Goal: Task Accomplishment & Management: Manage account settings

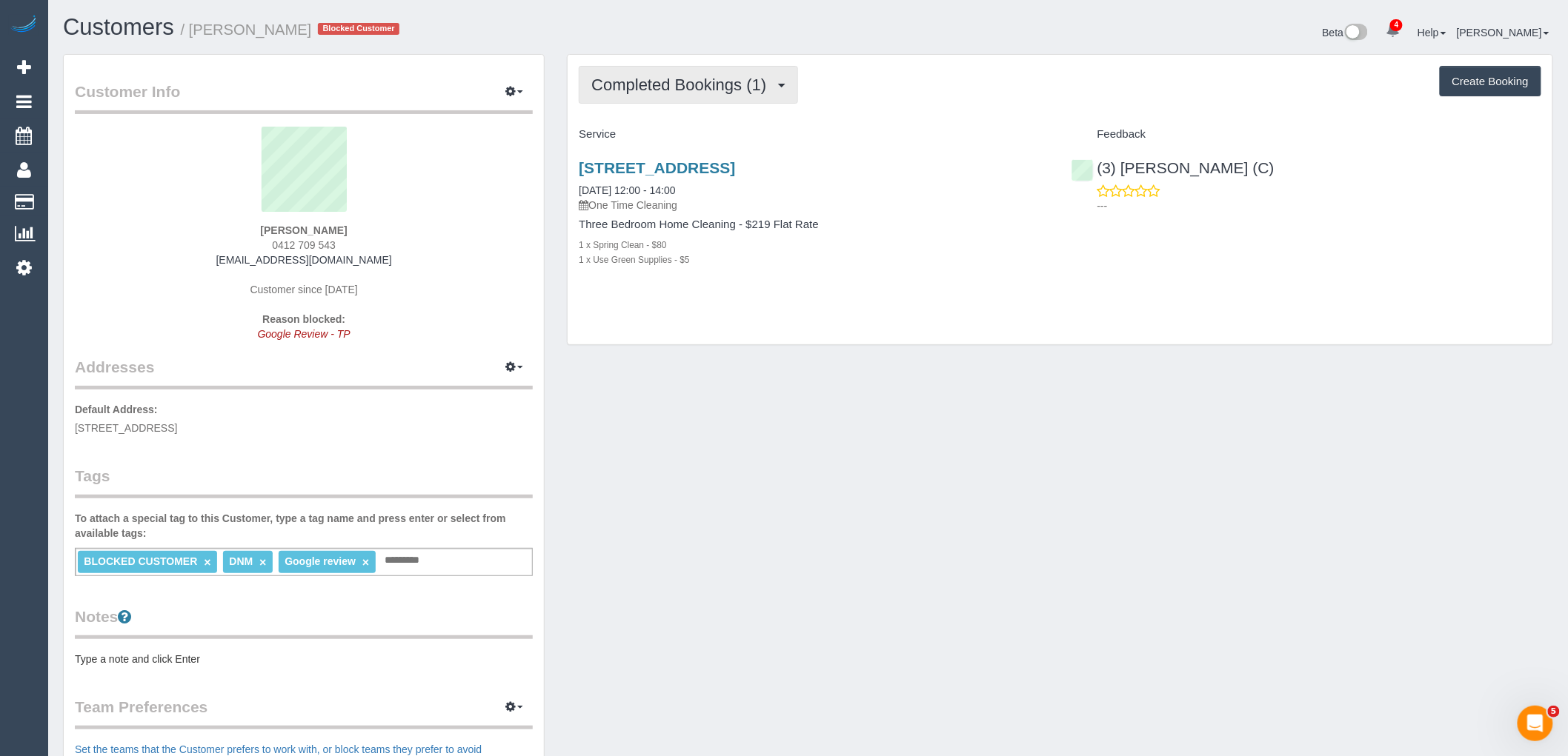
click at [713, 79] on span "Completed Bookings (1)" at bounding box center [682, 85] width 182 height 18
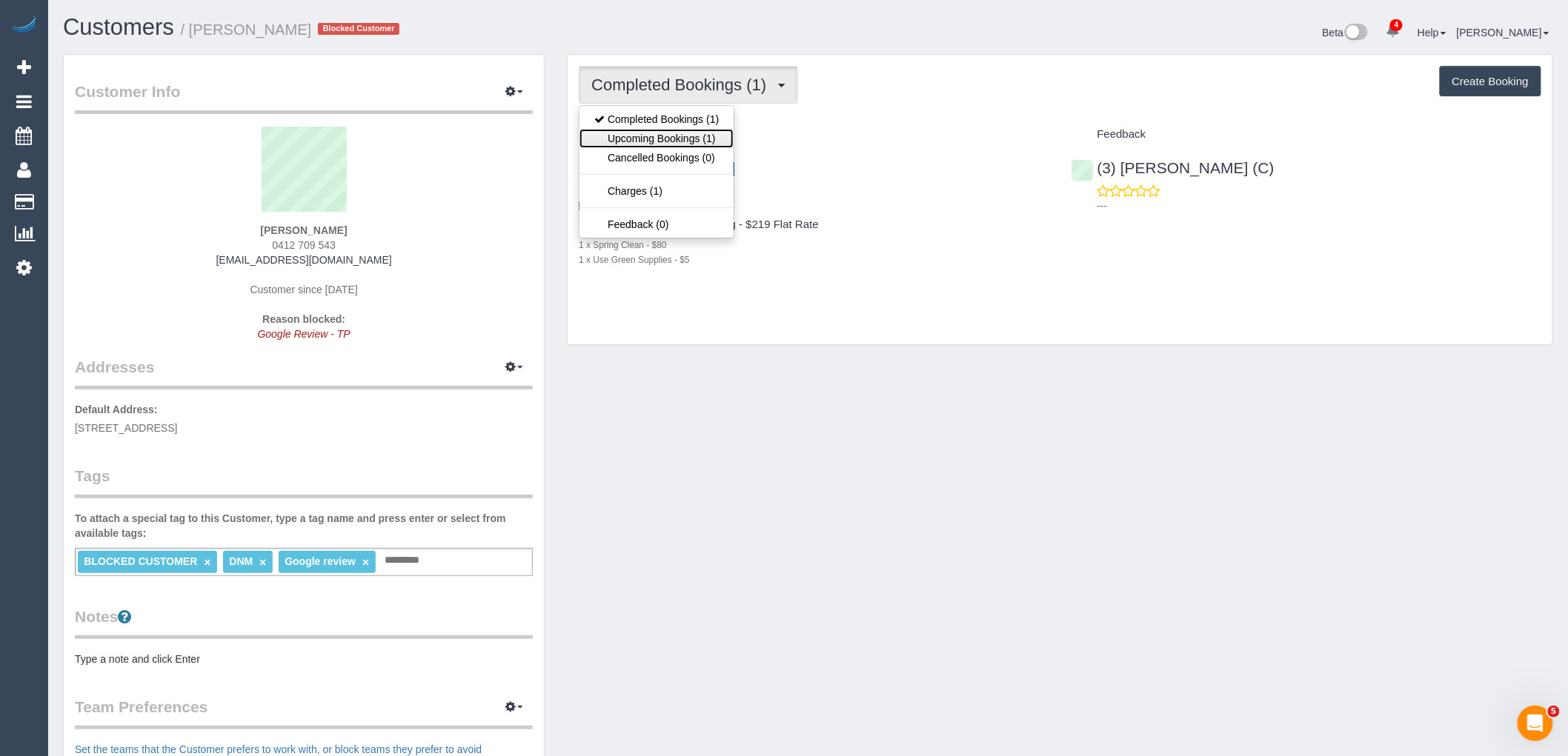
click at [681, 148] on link "Upcoming Bookings (1)" at bounding box center [656, 138] width 154 height 19
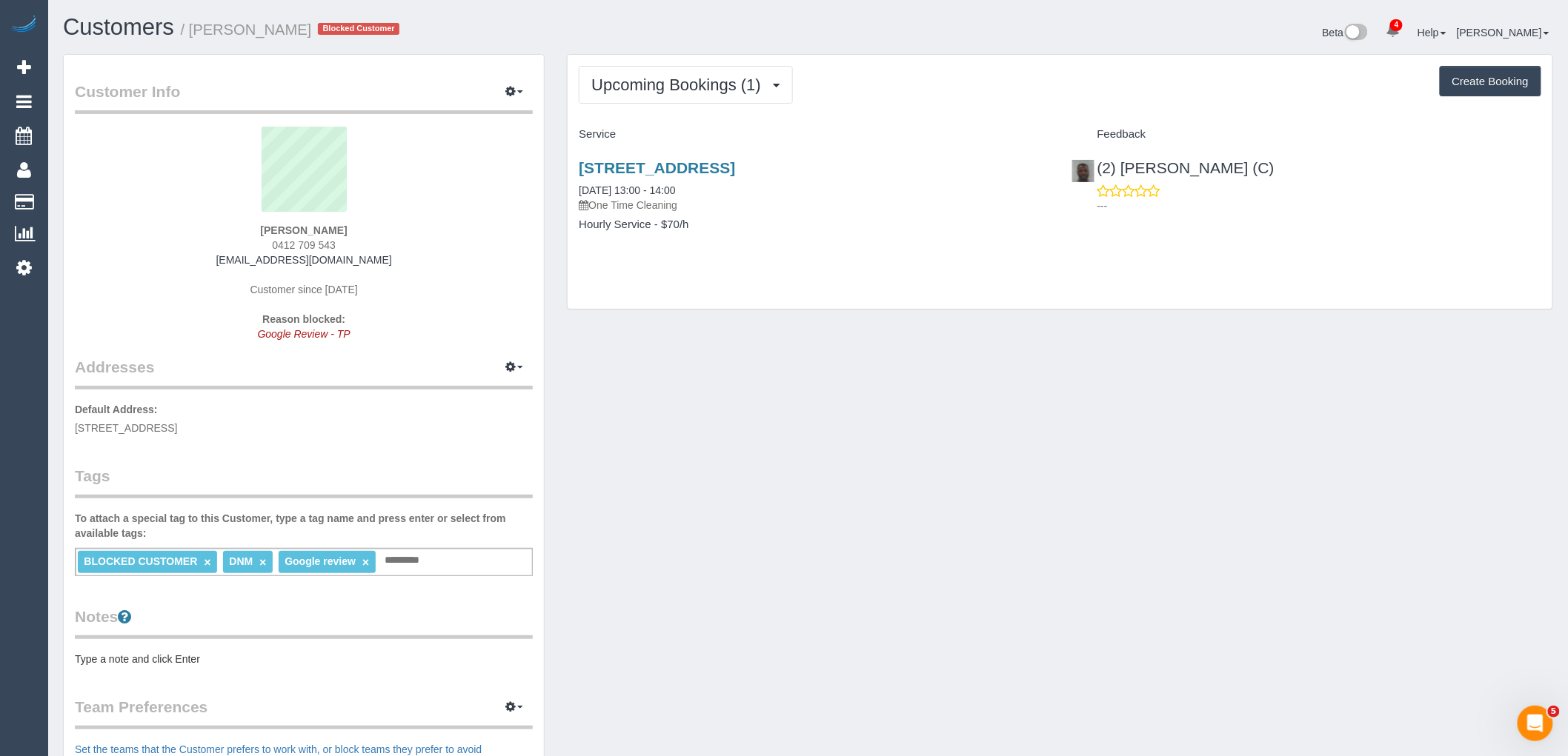
drag, startPoint x: 354, startPoint y: 241, endPoint x: 229, endPoint y: 241, distance: 125.0
click at [229, 241] on div "Natalie Divola 0412 709 543 nataliedivola094@gmail.com Customer since 2025 Reas…" at bounding box center [303, 241] width 458 height 229
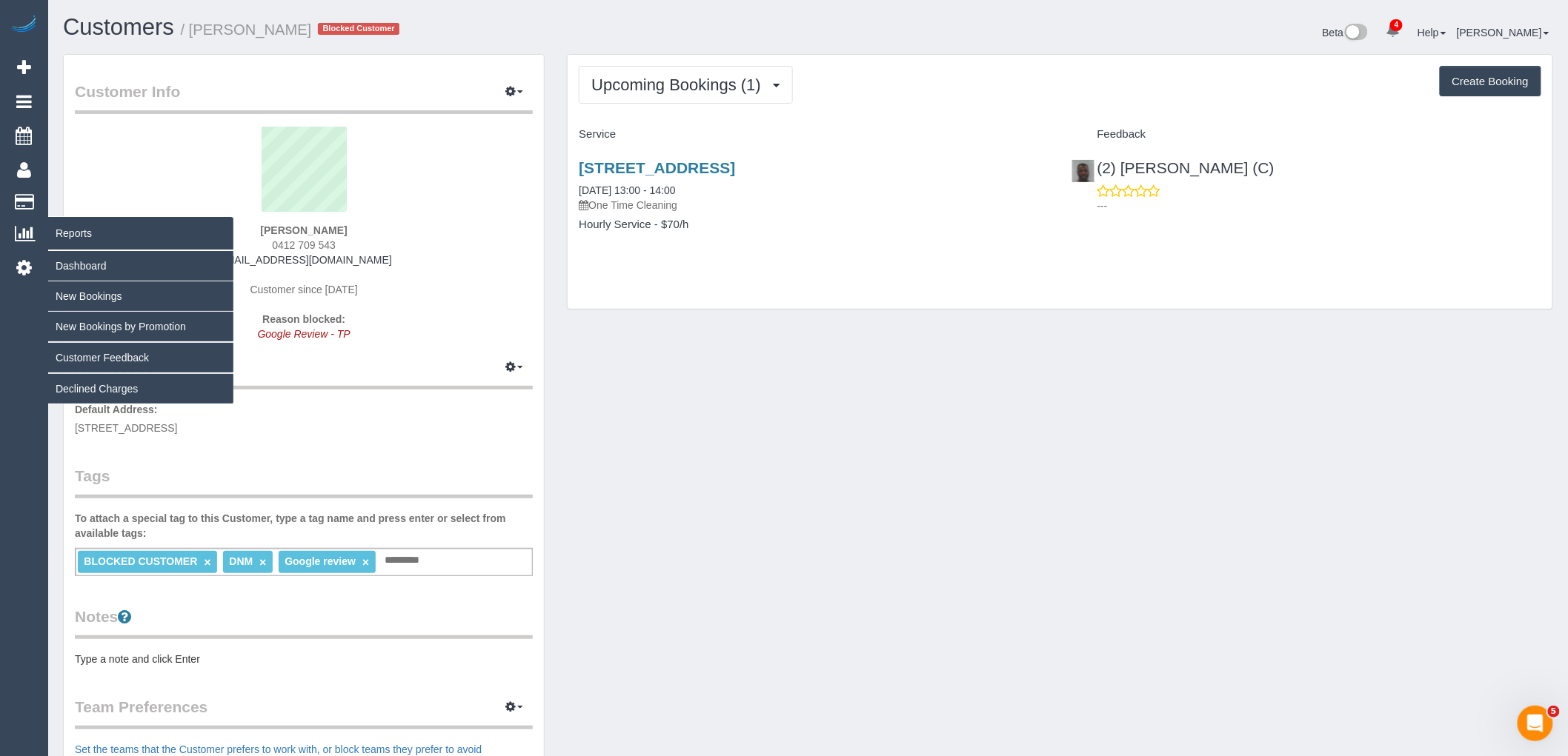
copy span "0412 709 543"
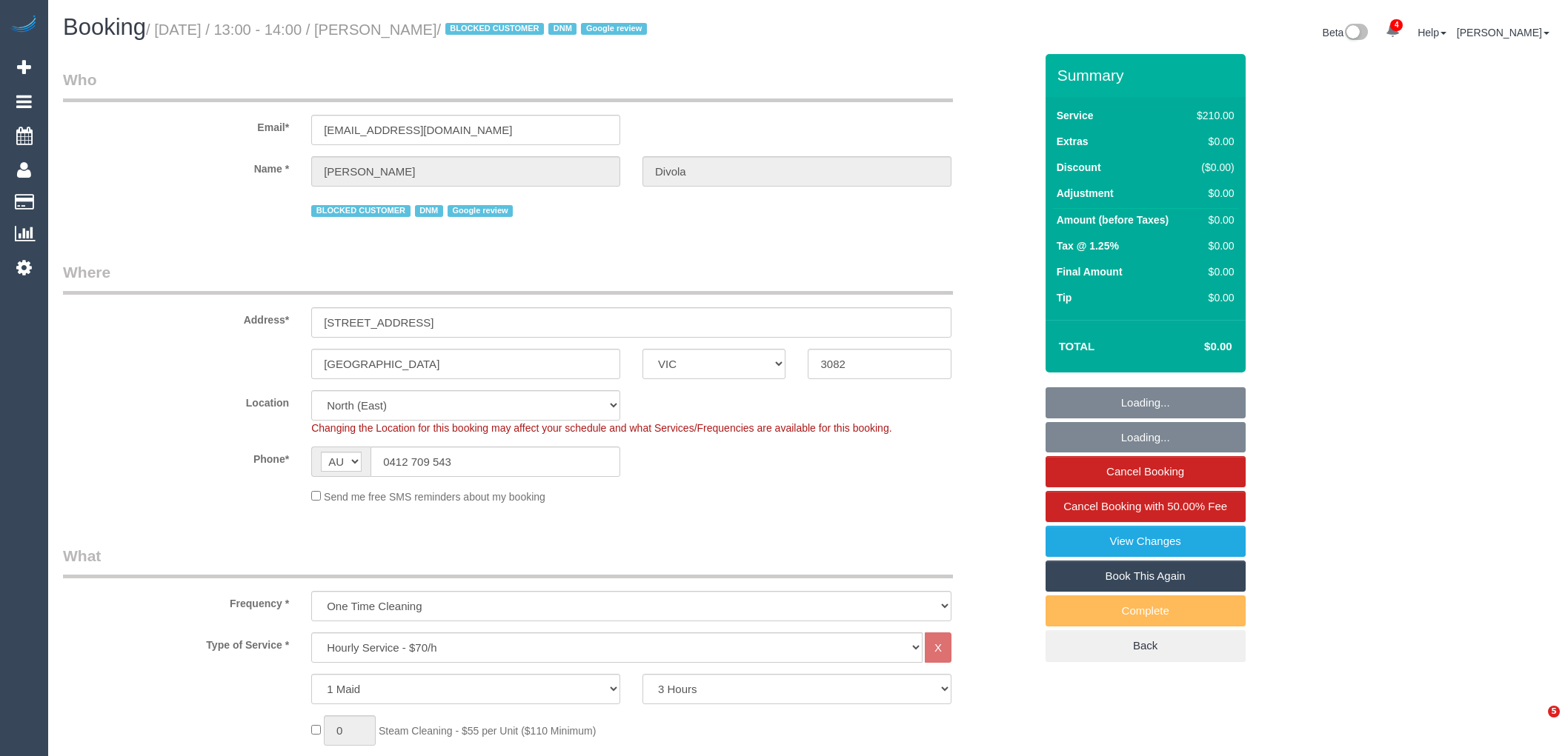
select select "VIC"
select select "180"
select select "number:27"
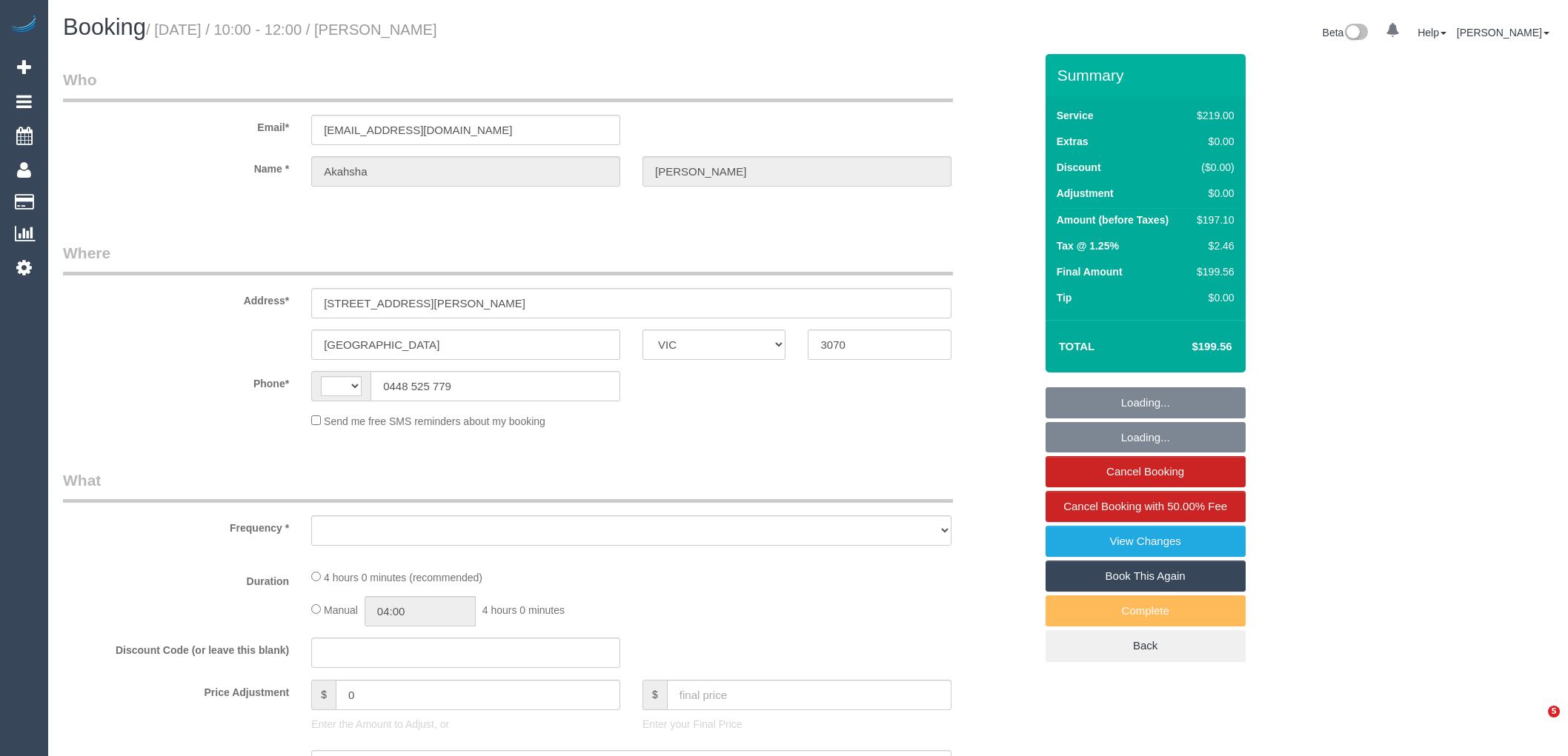
select select "VIC"
select select "string:AU"
select select "number:27"
select select "number:14"
select select "number:19"
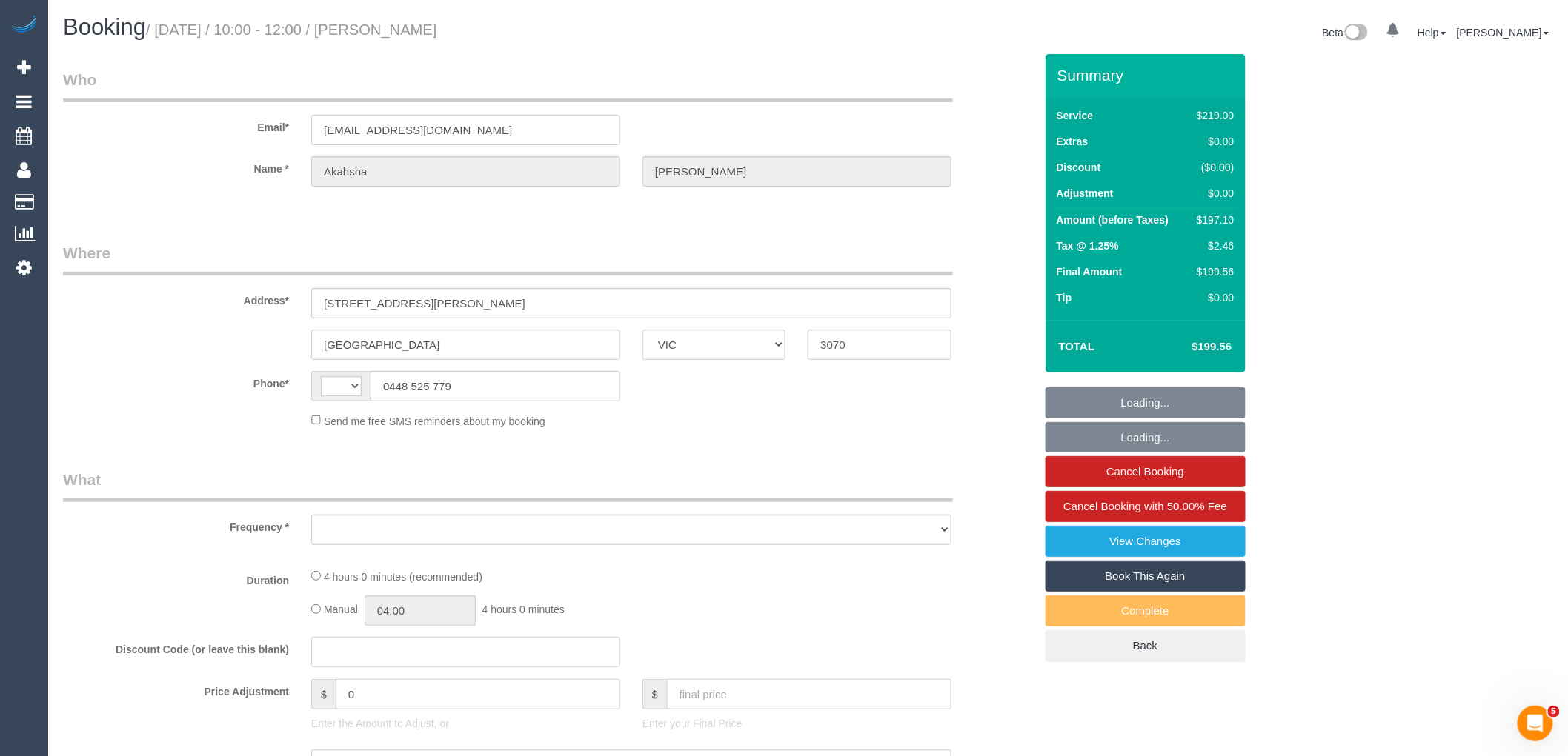
select select "number:24"
select select "number:33"
select select "number:12"
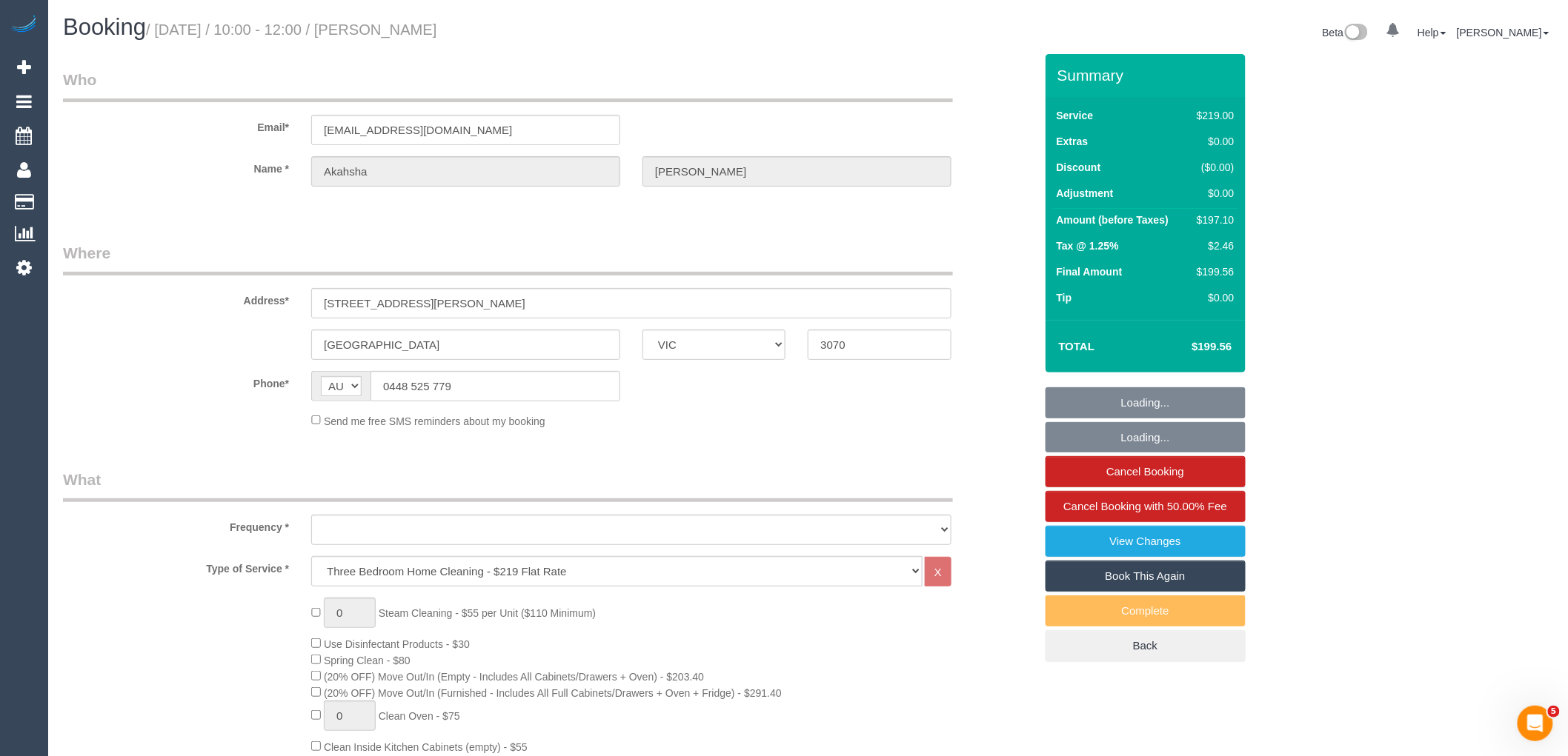
select select "object:4440"
select select "string:stripe-pm_1QFigm2GScqysDRV6MaiLs87"
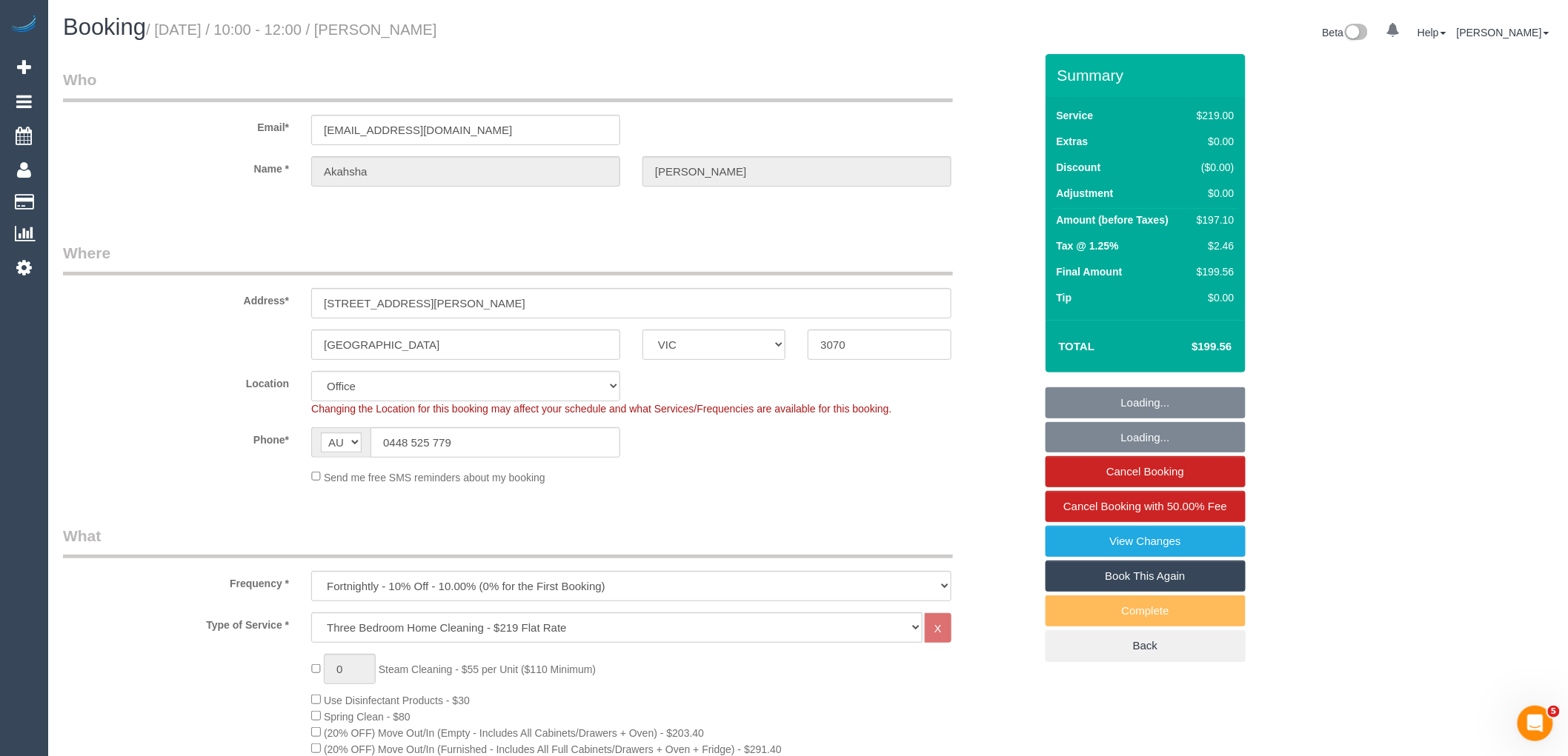
select select "object:4451"
drag, startPoint x: 260, startPoint y: 441, endPoint x: 233, endPoint y: 439, distance: 27.1
click at [234, 439] on div "Phone* AF AL DZ AD AO AI AQ AG AR AM AW AU AT AZ BS BH BD BB BY BE BZ BJ BM BT …" at bounding box center [549, 443] width 993 height 30
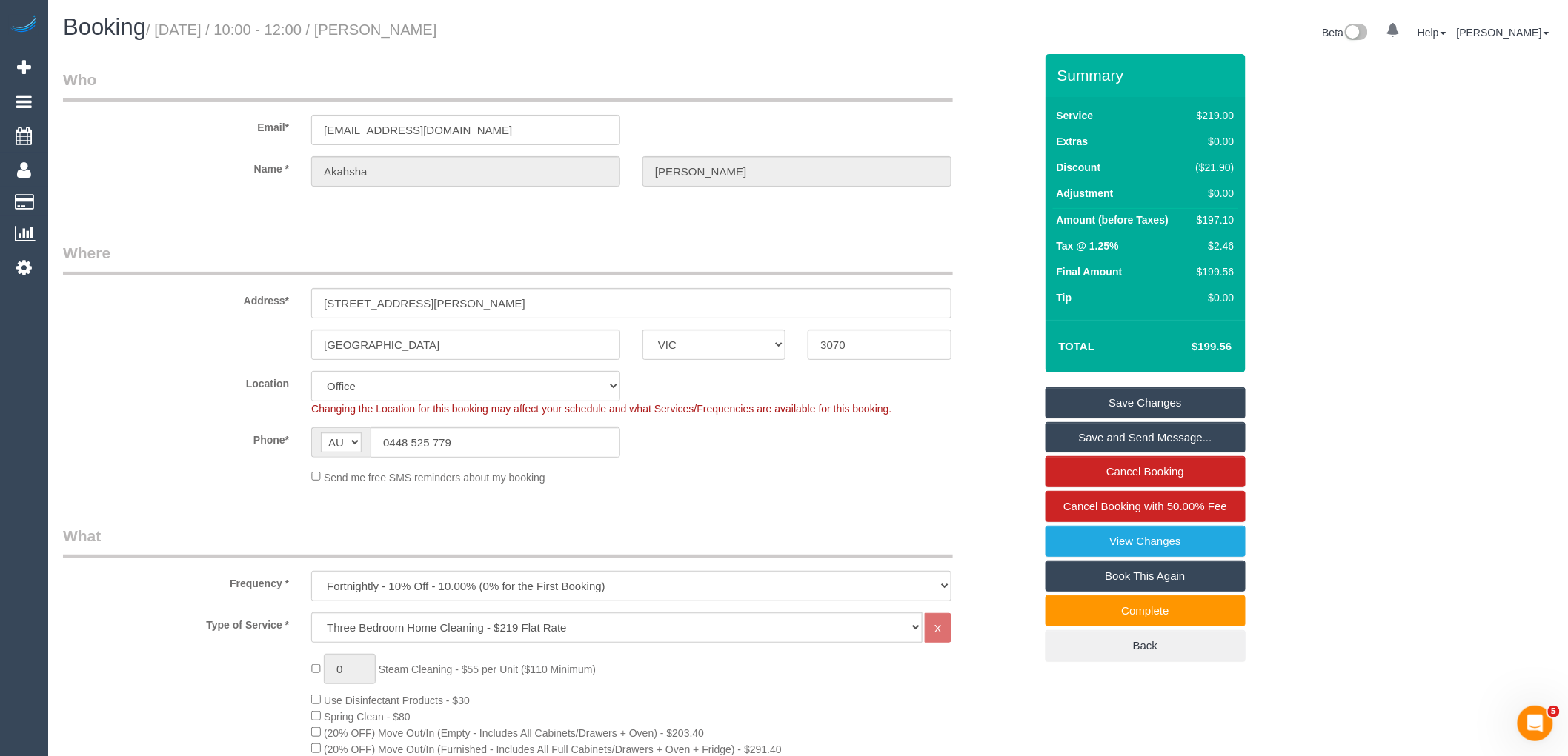
drag, startPoint x: 458, startPoint y: 28, endPoint x: 410, endPoint y: 30, distance: 48.0
click at [410, 30] on small "/ September 01, 2025 / 10:00 - 12:00 / Akahsha Edwards" at bounding box center [292, 29] width 292 height 16
copy small "Akahsha"
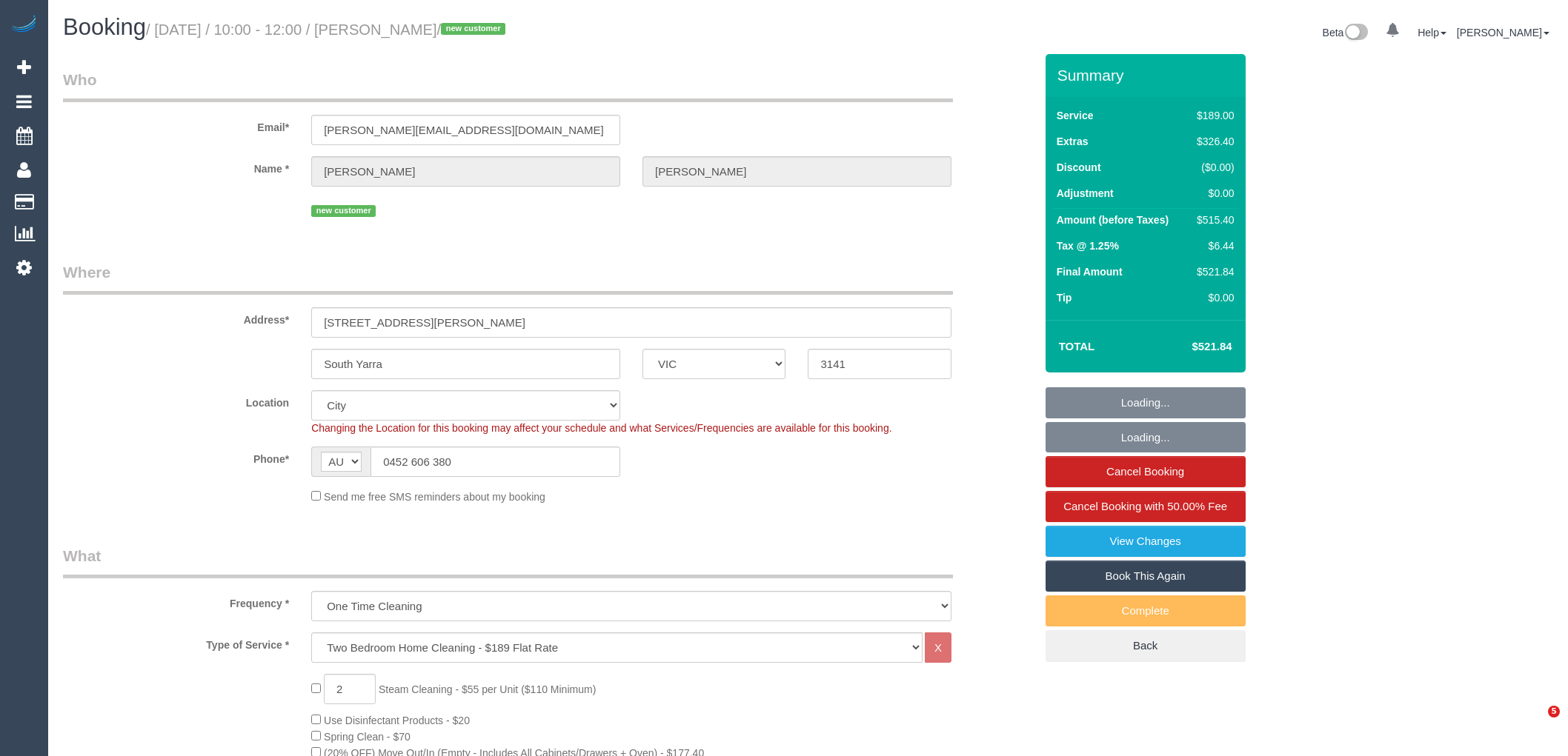
select select "VIC"
select select "number:28"
select select "number:14"
select select "number:18"
select select "number:24"
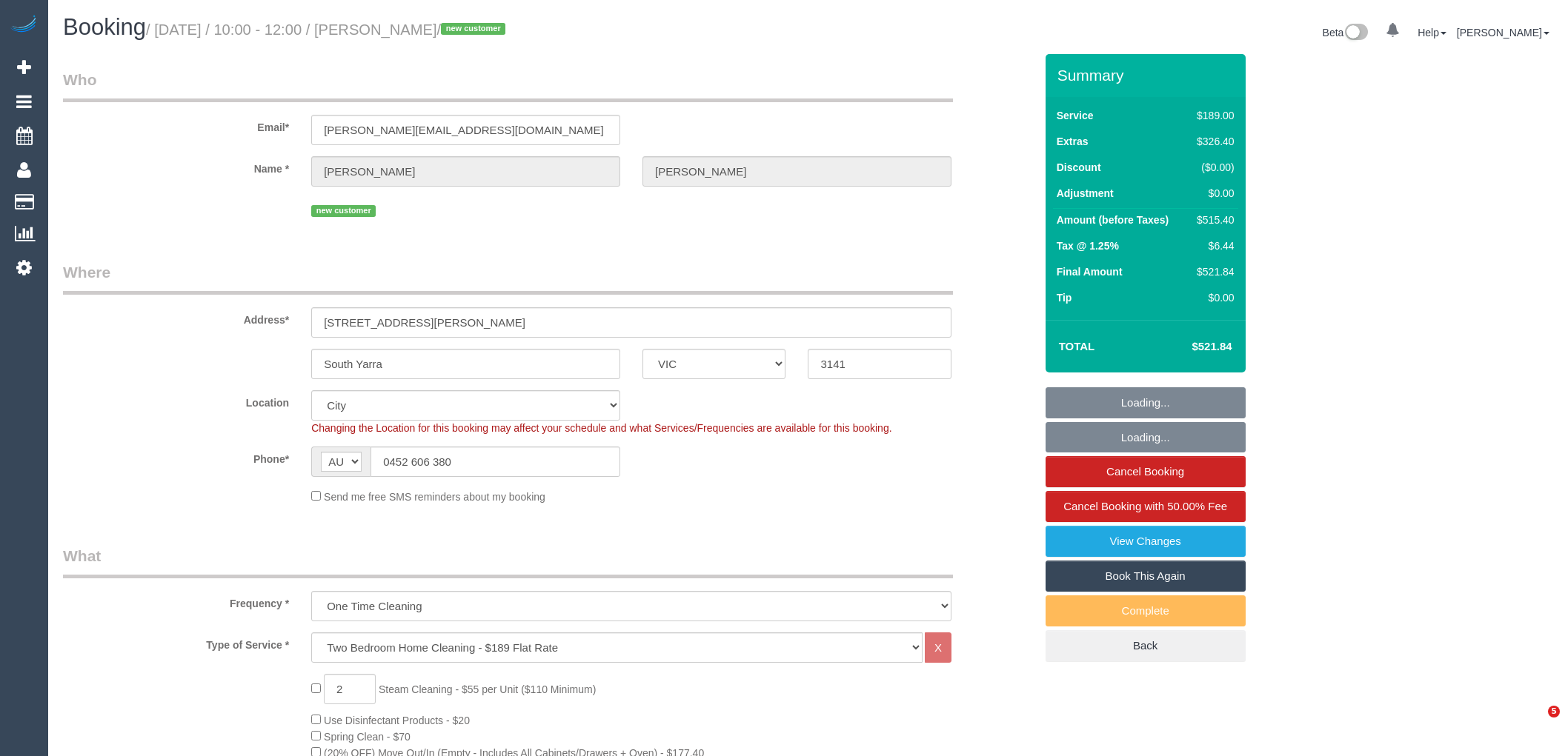
select select "number:12"
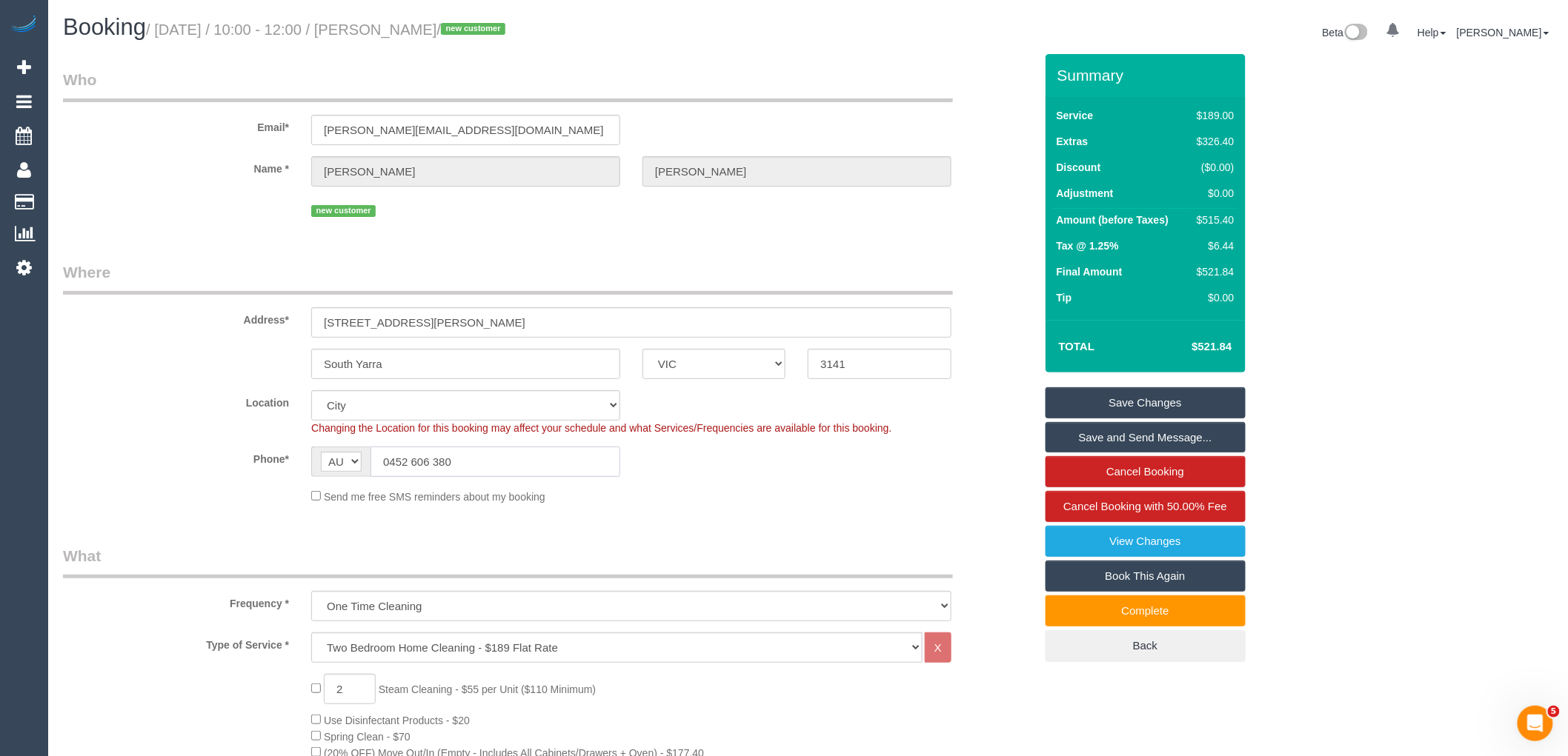
drag, startPoint x: 484, startPoint y: 454, endPoint x: 313, endPoint y: 454, distance: 171.0
click at [313, 454] on div "AF AL DZ AD AO AI AQ AG AR AM AW AU AT AZ BS BH BD BB BY BE BZ BJ BM BT BO BA B…" at bounding box center [466, 462] width 309 height 30
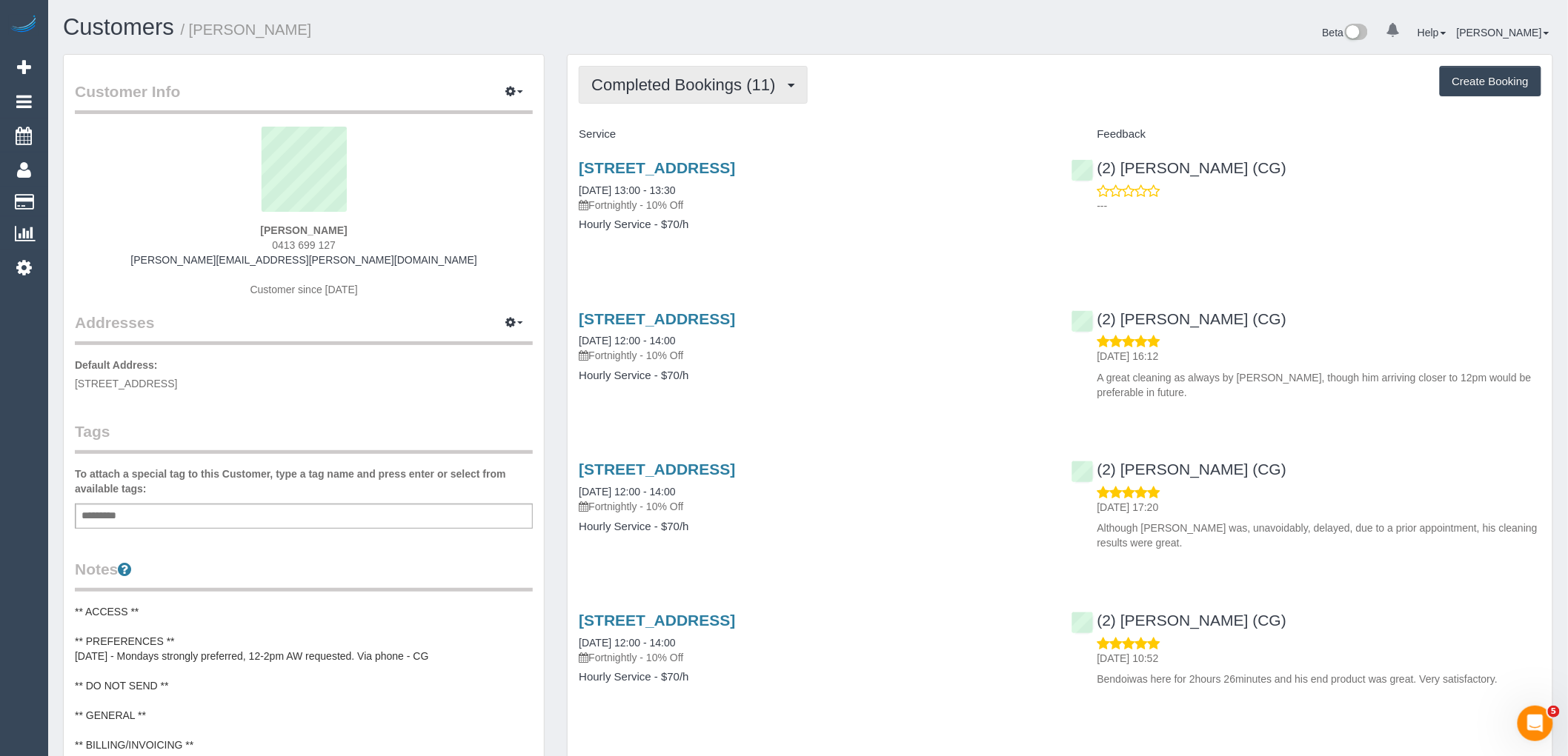
click at [646, 71] on button "Completed Bookings (11)" at bounding box center [693, 84] width 229 height 38
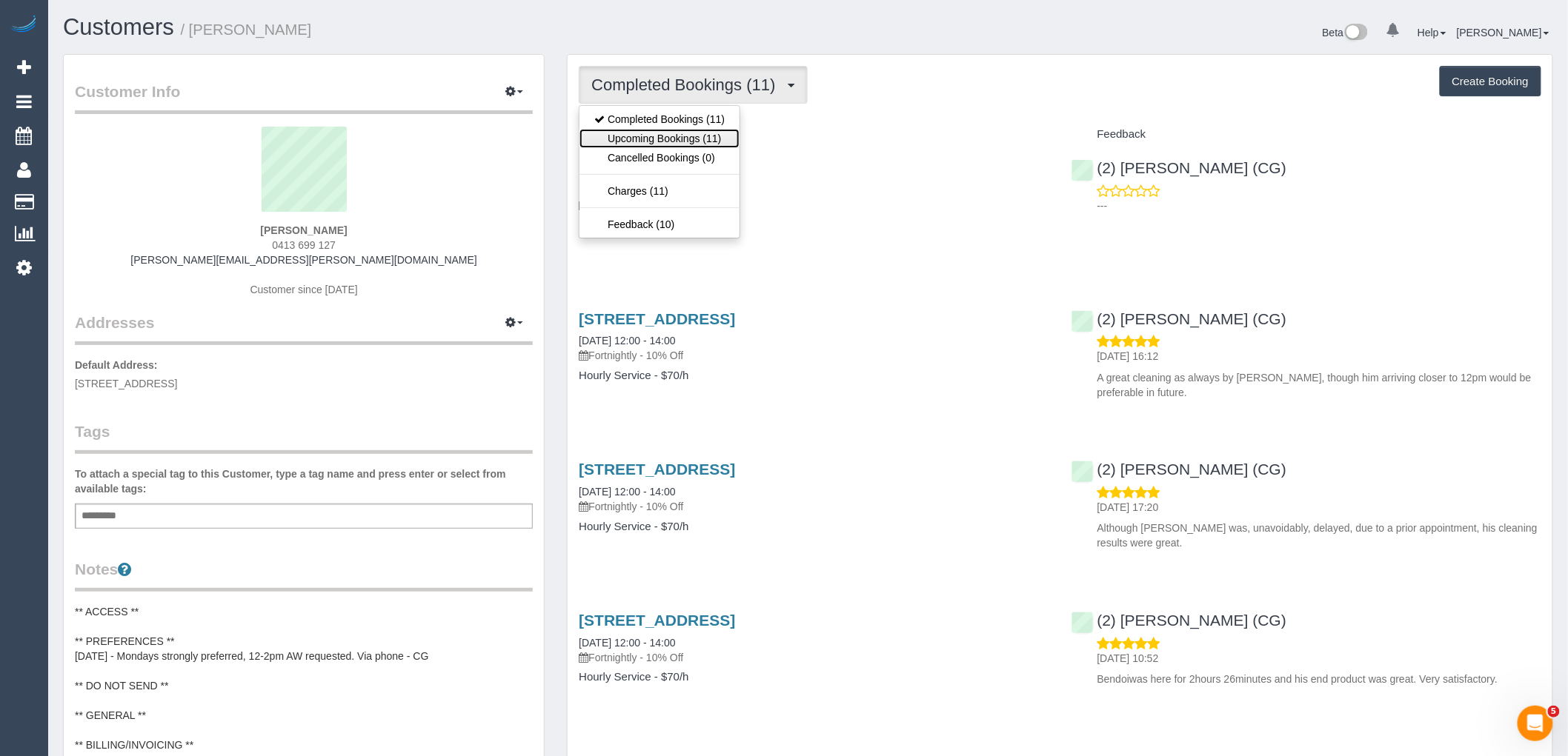
click at [643, 144] on link "Upcoming Bookings (11)" at bounding box center [660, 138] width 160 height 19
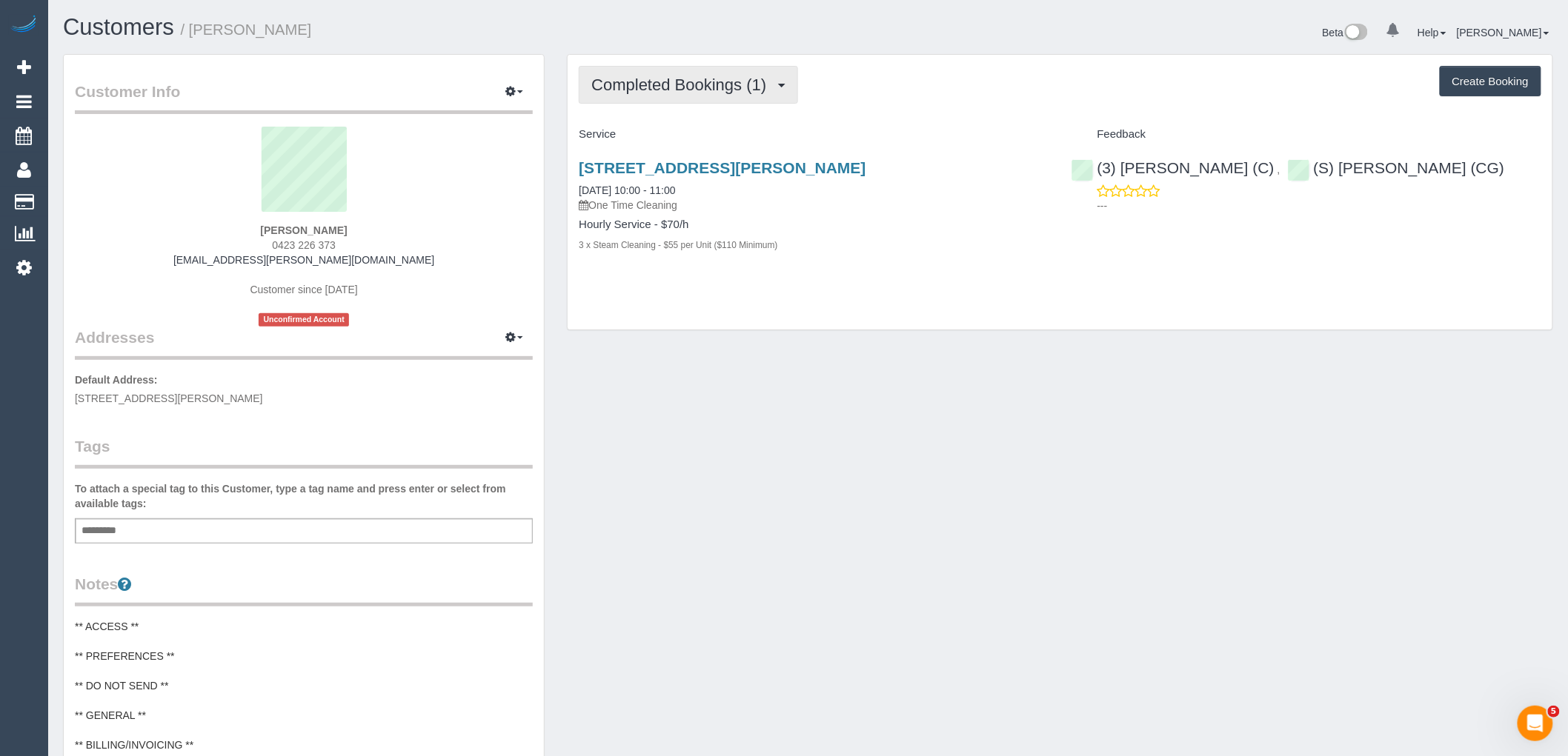
click at [694, 97] on button "Completed Bookings (1)" at bounding box center [688, 84] width 219 height 38
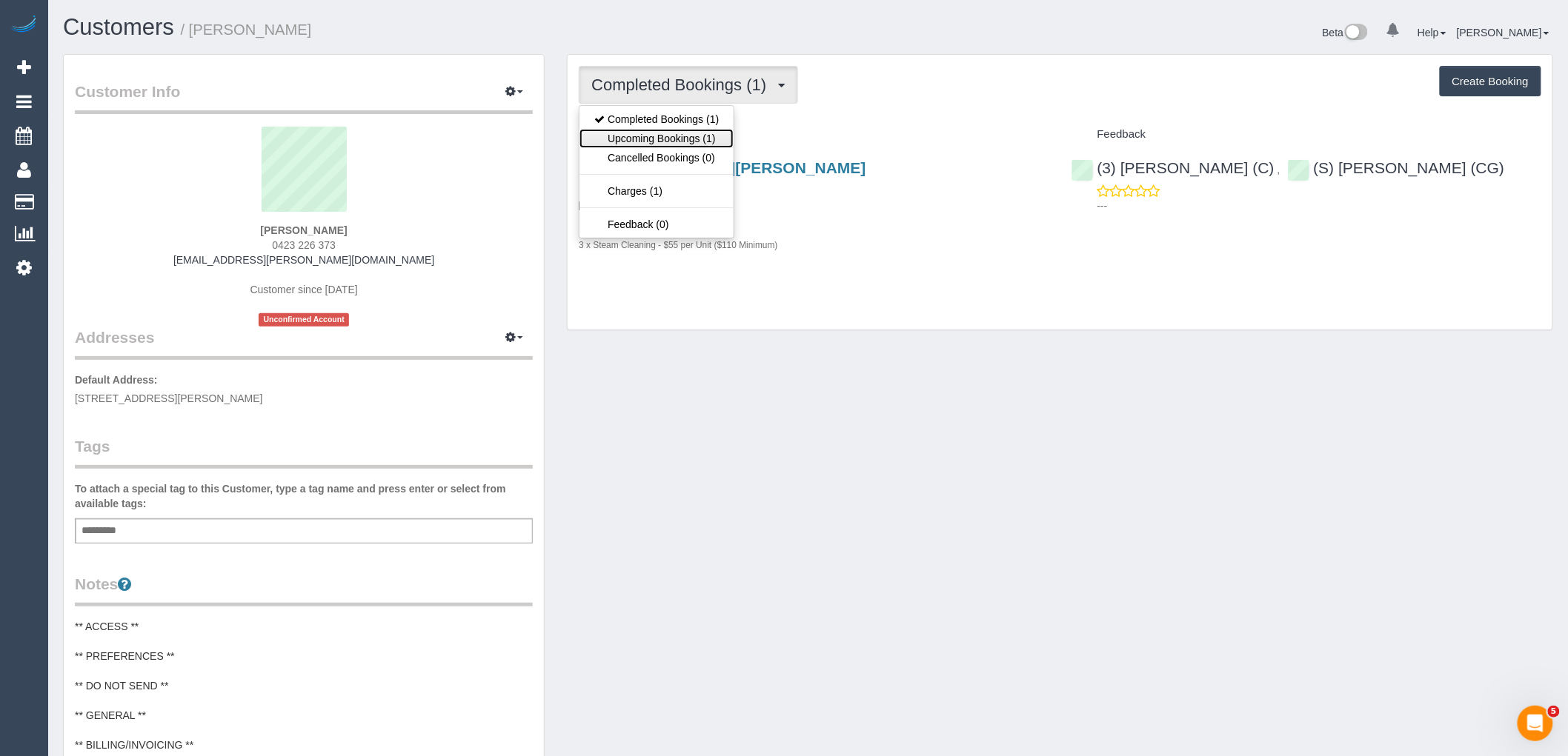
click at [706, 146] on link "Upcoming Bookings (1)" at bounding box center [656, 138] width 154 height 19
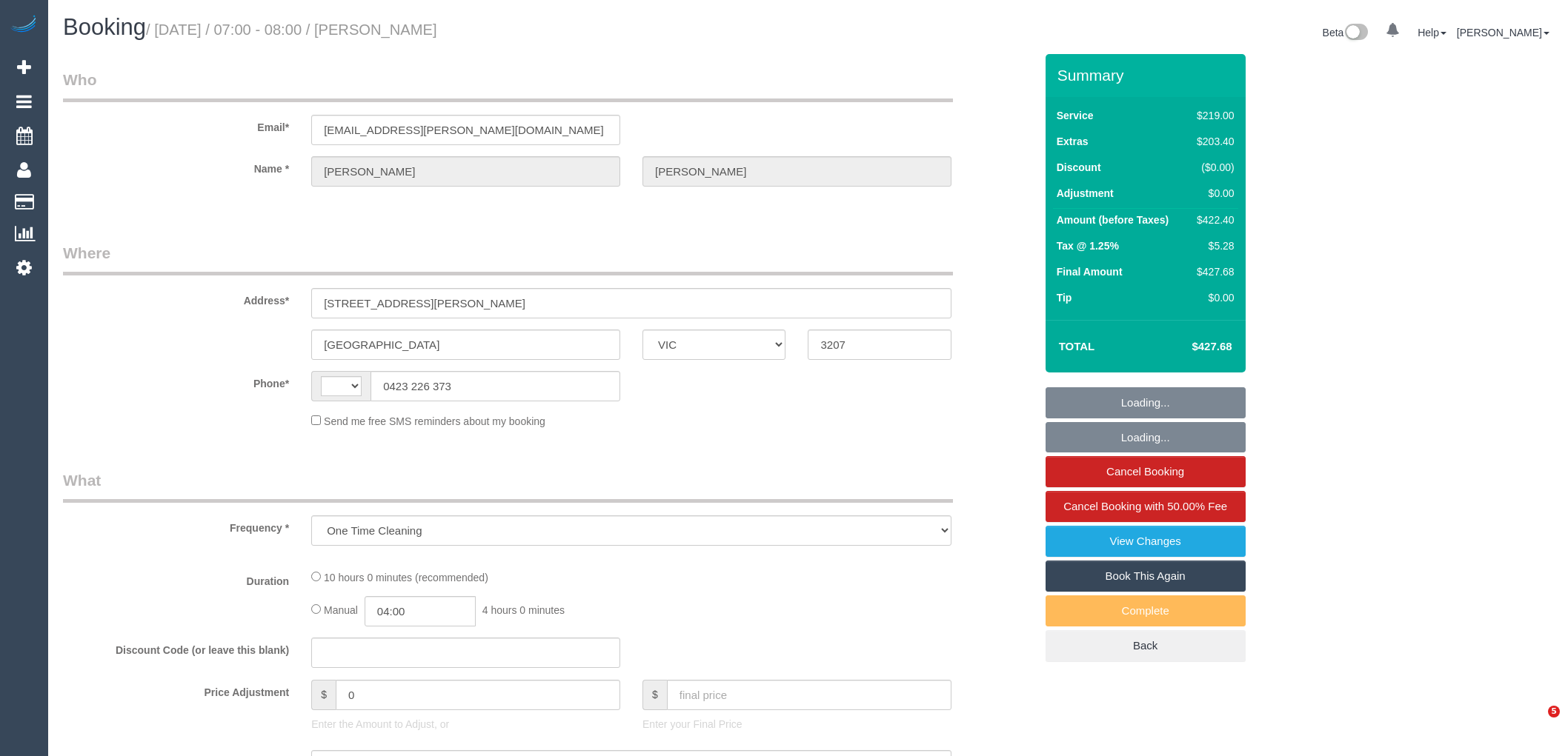
select select "VIC"
select select "string:AU"
select select "string:stripe-pm_1RqRQ82GScqysDRVwoOBDfRc"
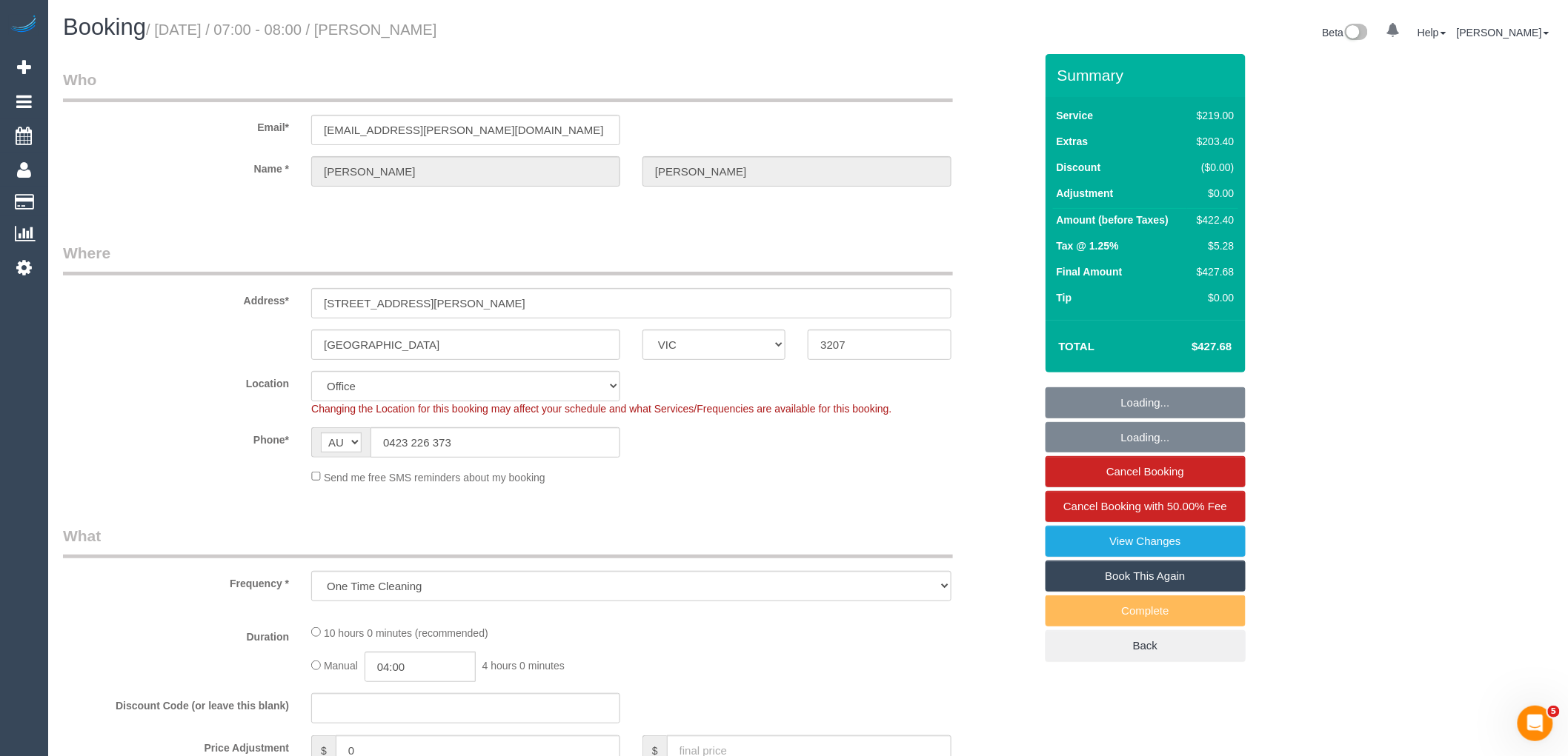
select select "object:609"
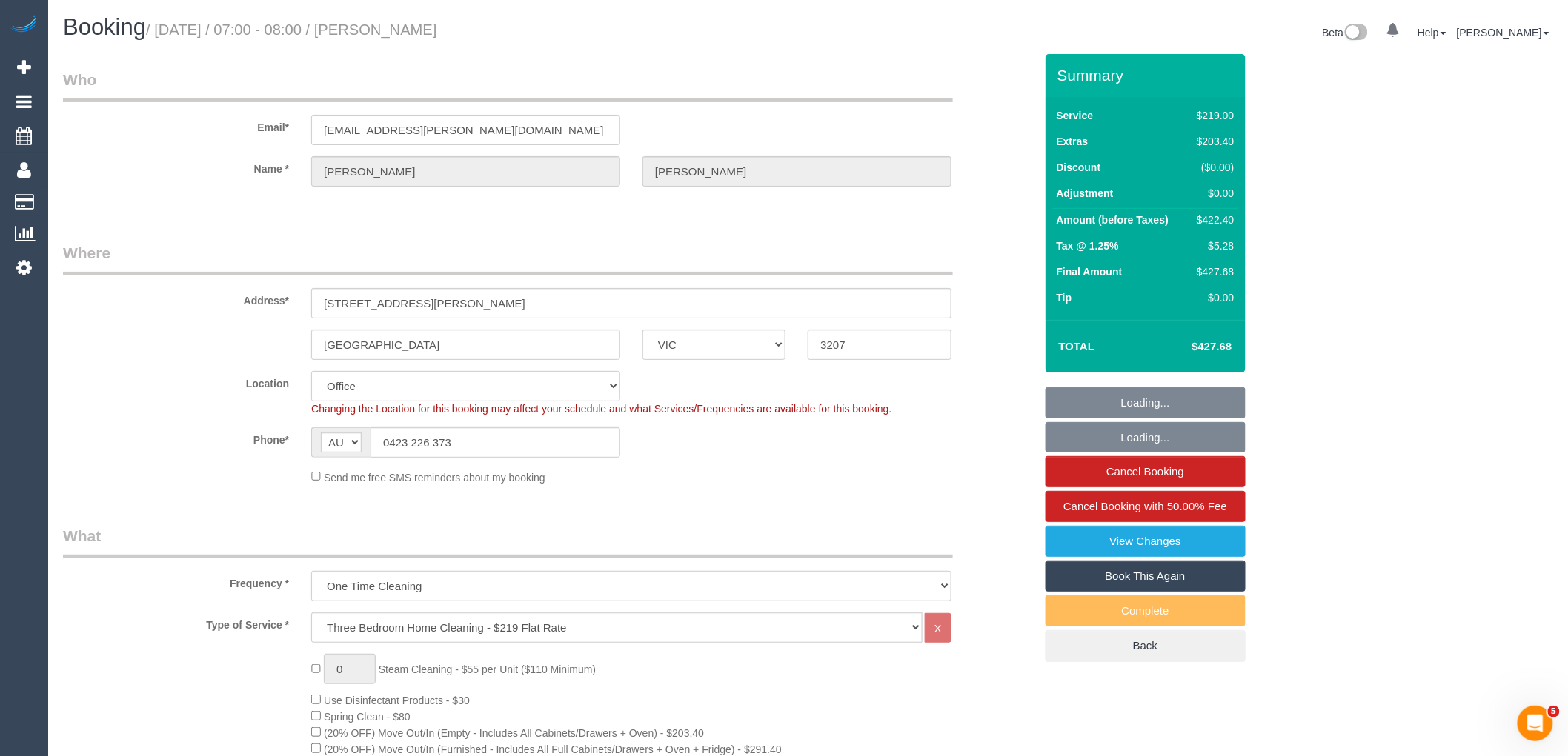
select select "number:28"
select select "number:14"
select select "number:19"
select select "number:24"
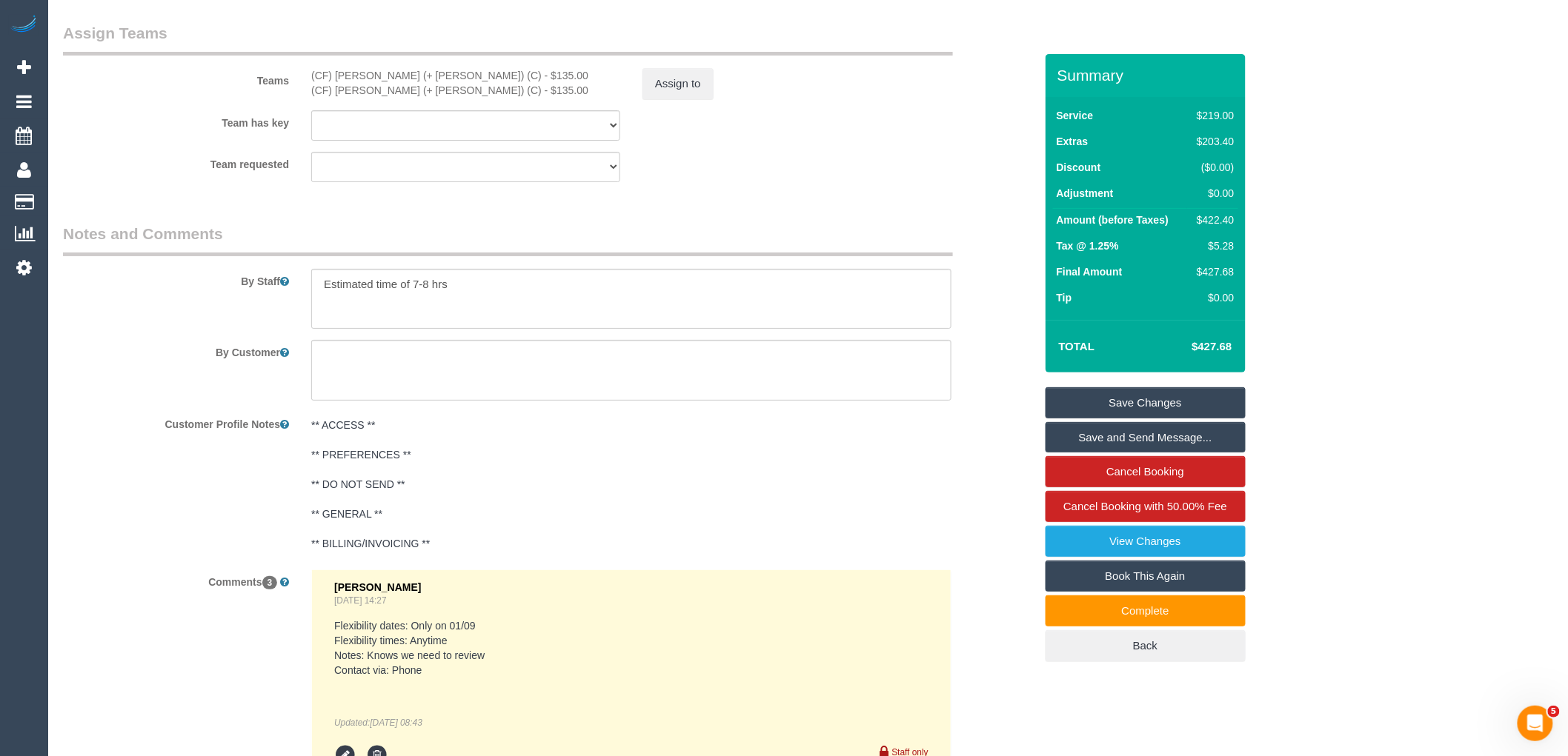
scroll to position [2304, 0]
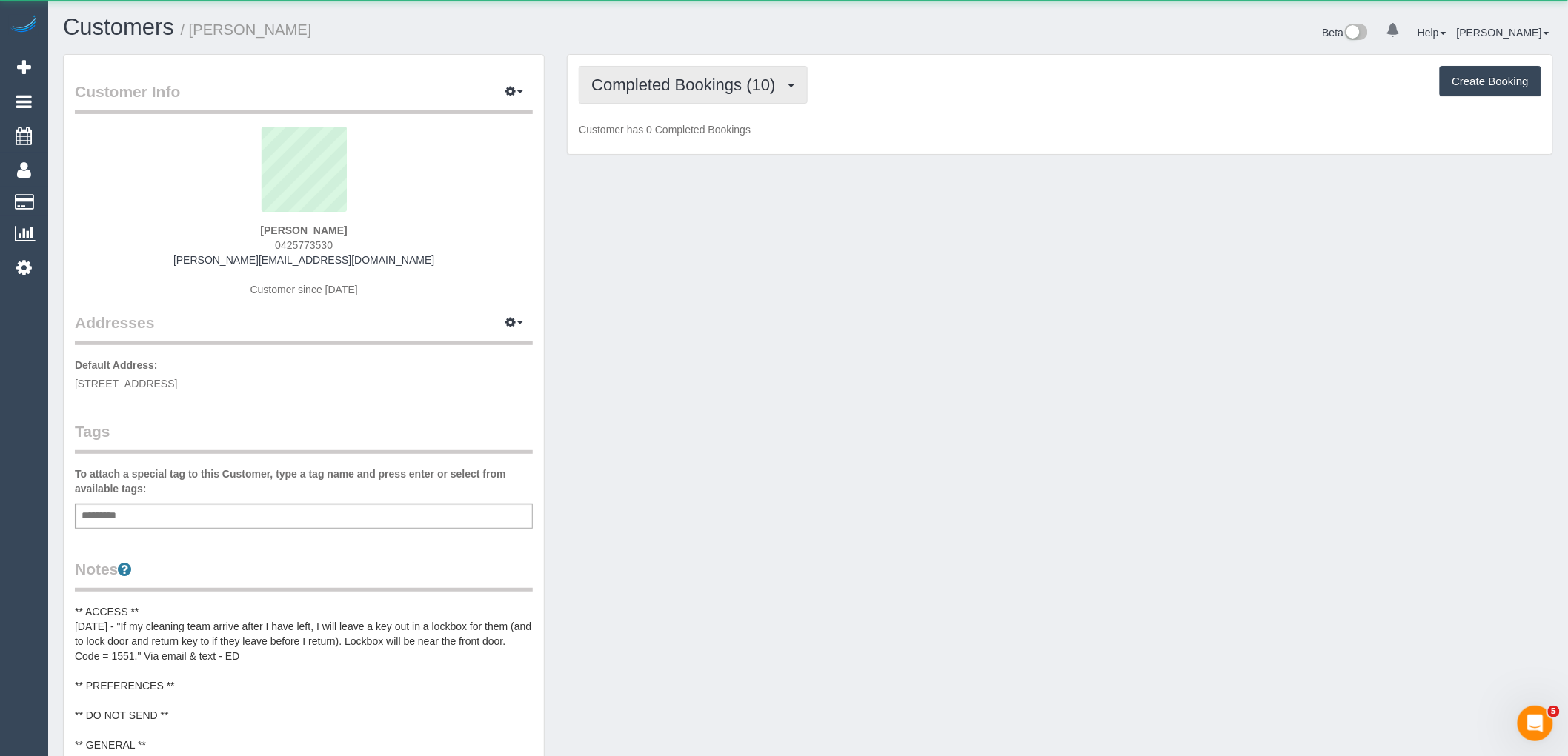
click at [720, 89] on span "Completed Bookings (10)" at bounding box center [687, 85] width 191 height 18
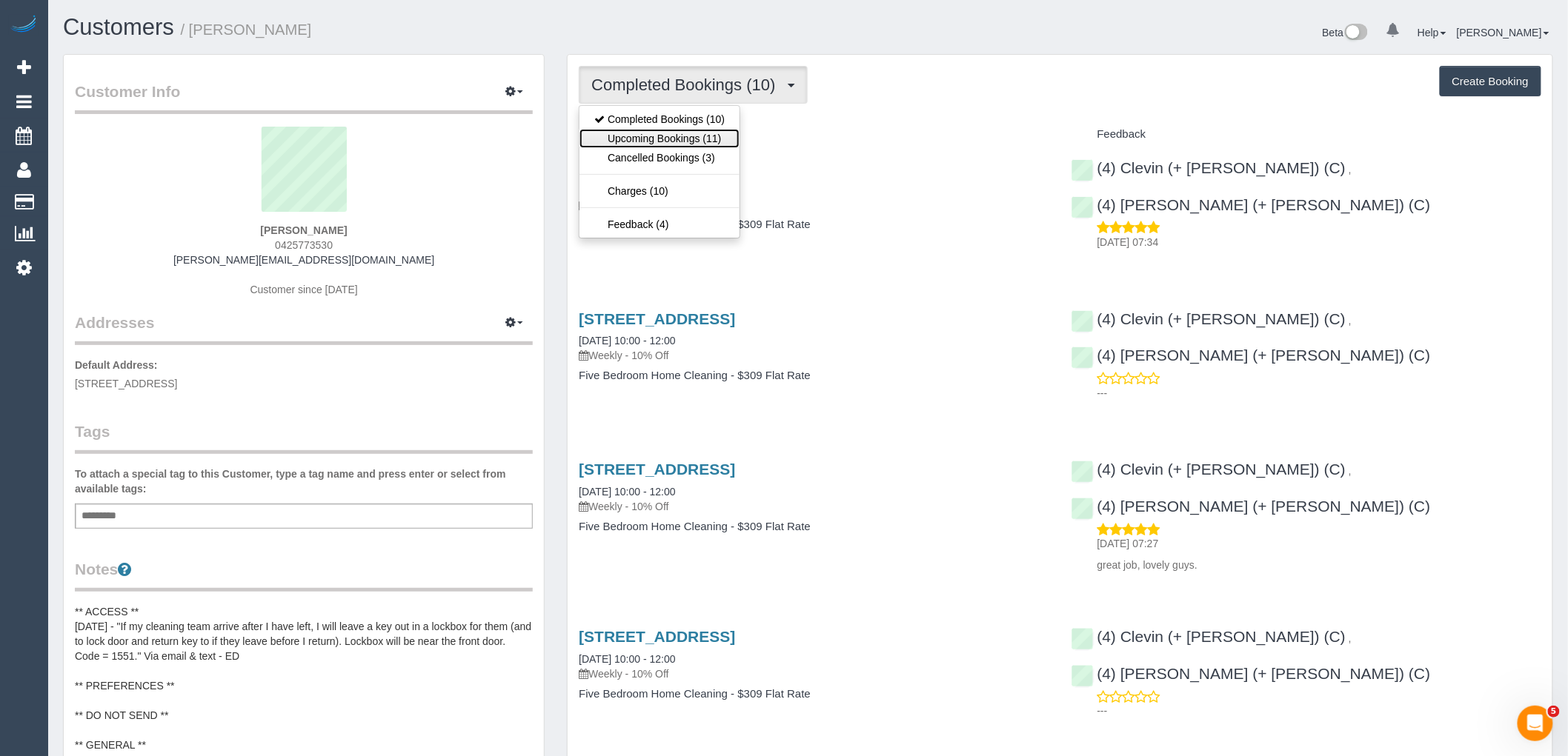
click at [713, 138] on link "Upcoming Bookings (11)" at bounding box center [660, 138] width 160 height 19
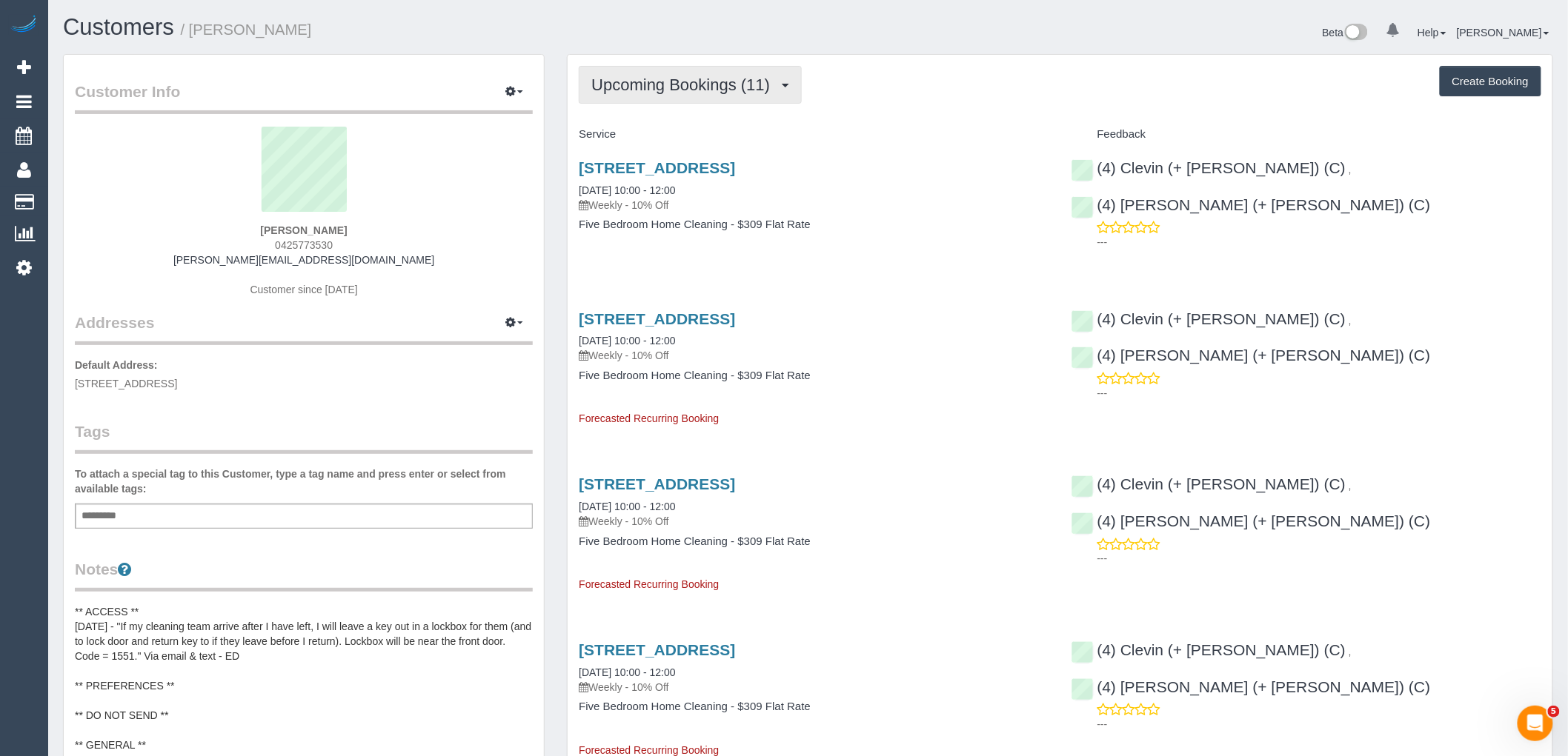
click at [702, 86] on span "Upcoming Bookings (11)" at bounding box center [684, 85] width 186 height 18
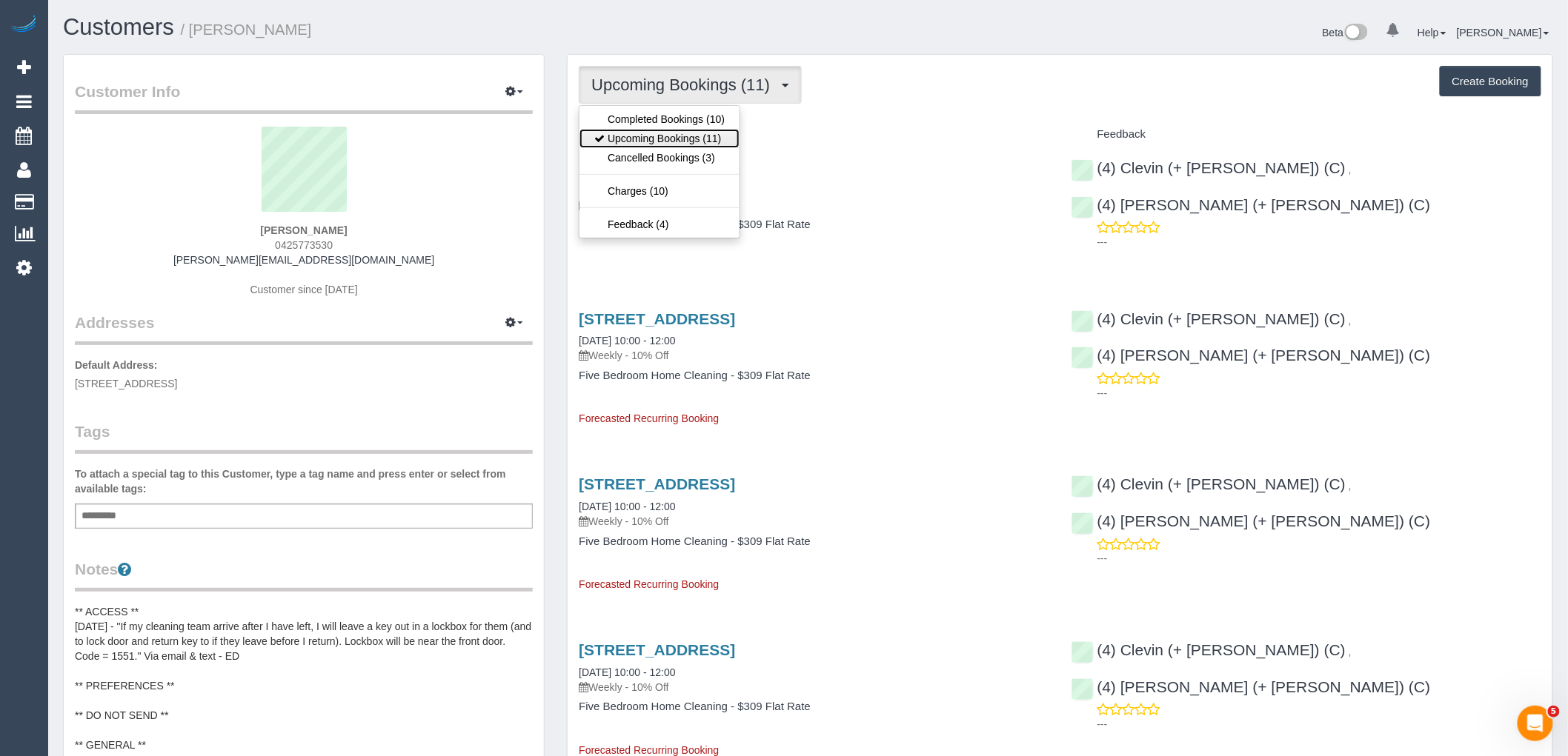
click at [693, 134] on link "Upcoming Bookings (11)" at bounding box center [660, 138] width 160 height 19
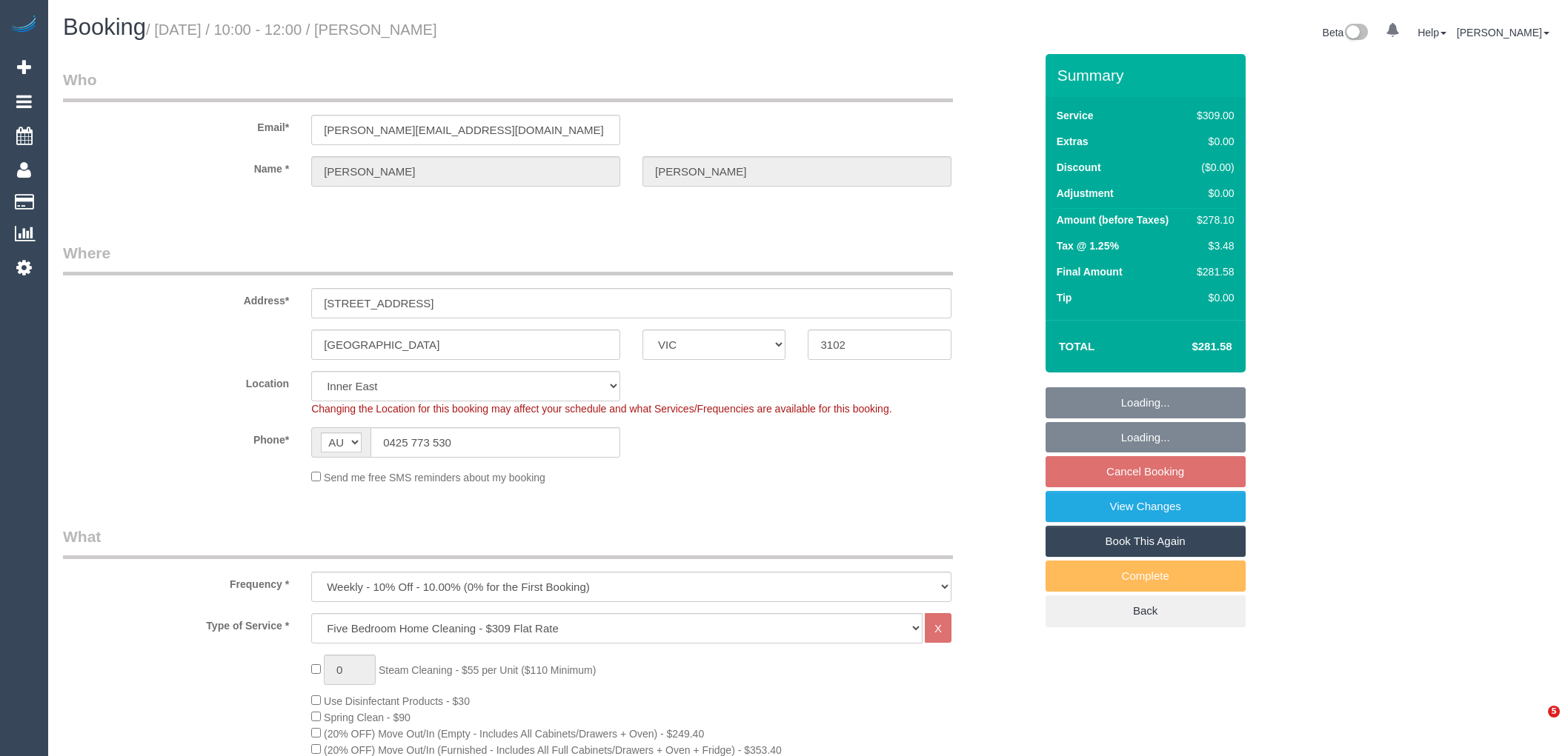
select select "VIC"
select select "number:28"
select select "number:14"
select select "number:19"
select select "number:22"
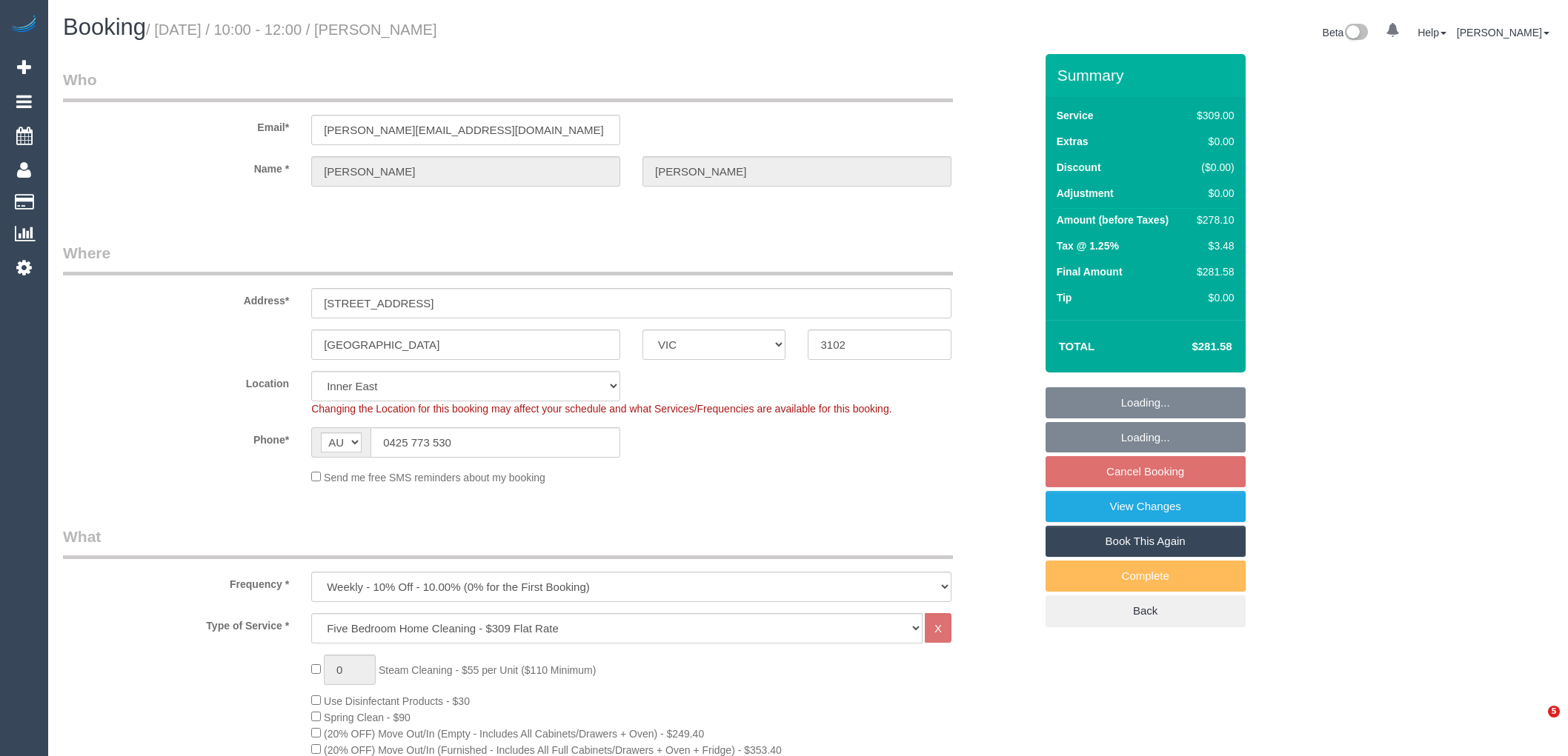
select select "number:34"
select select "number:12"
select select "spot1"
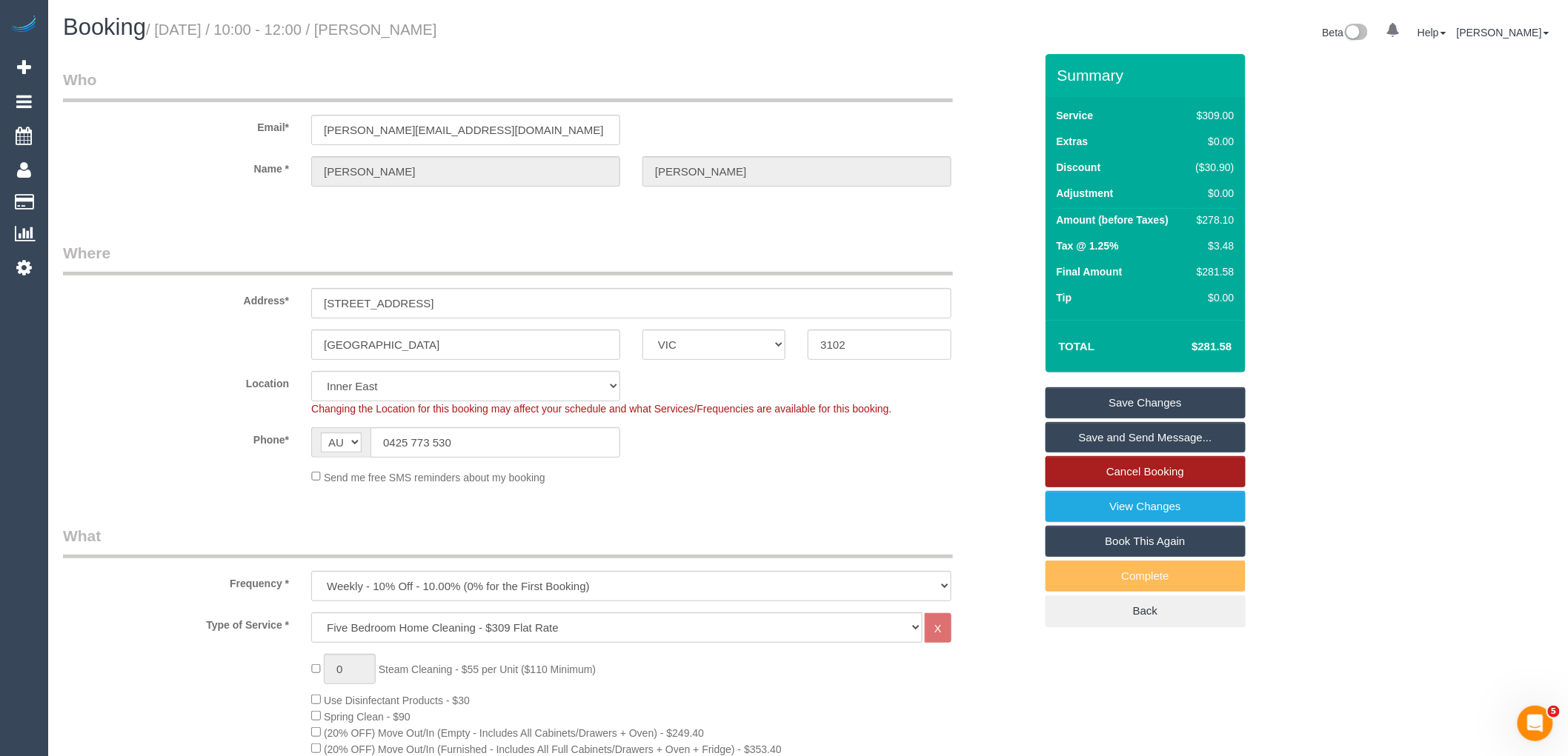
click at [1176, 468] on link "Cancel Booking" at bounding box center [1145, 471] width 200 height 31
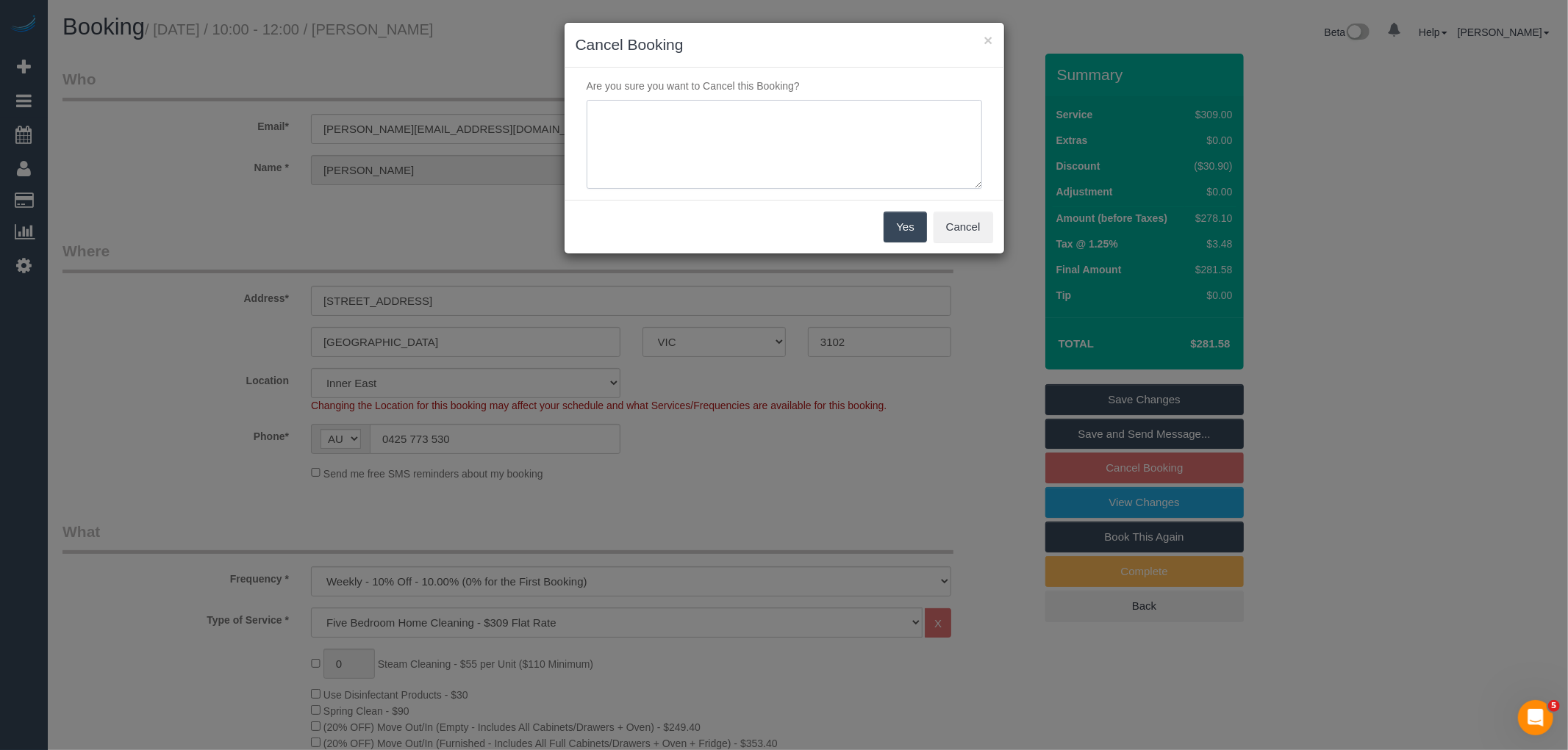
click at [757, 133] on textarea at bounding box center [784, 145] width 395 height 90
type textarea "Unwell via email VC"
click at [919, 222] on button "Yes" at bounding box center [904, 227] width 43 height 31
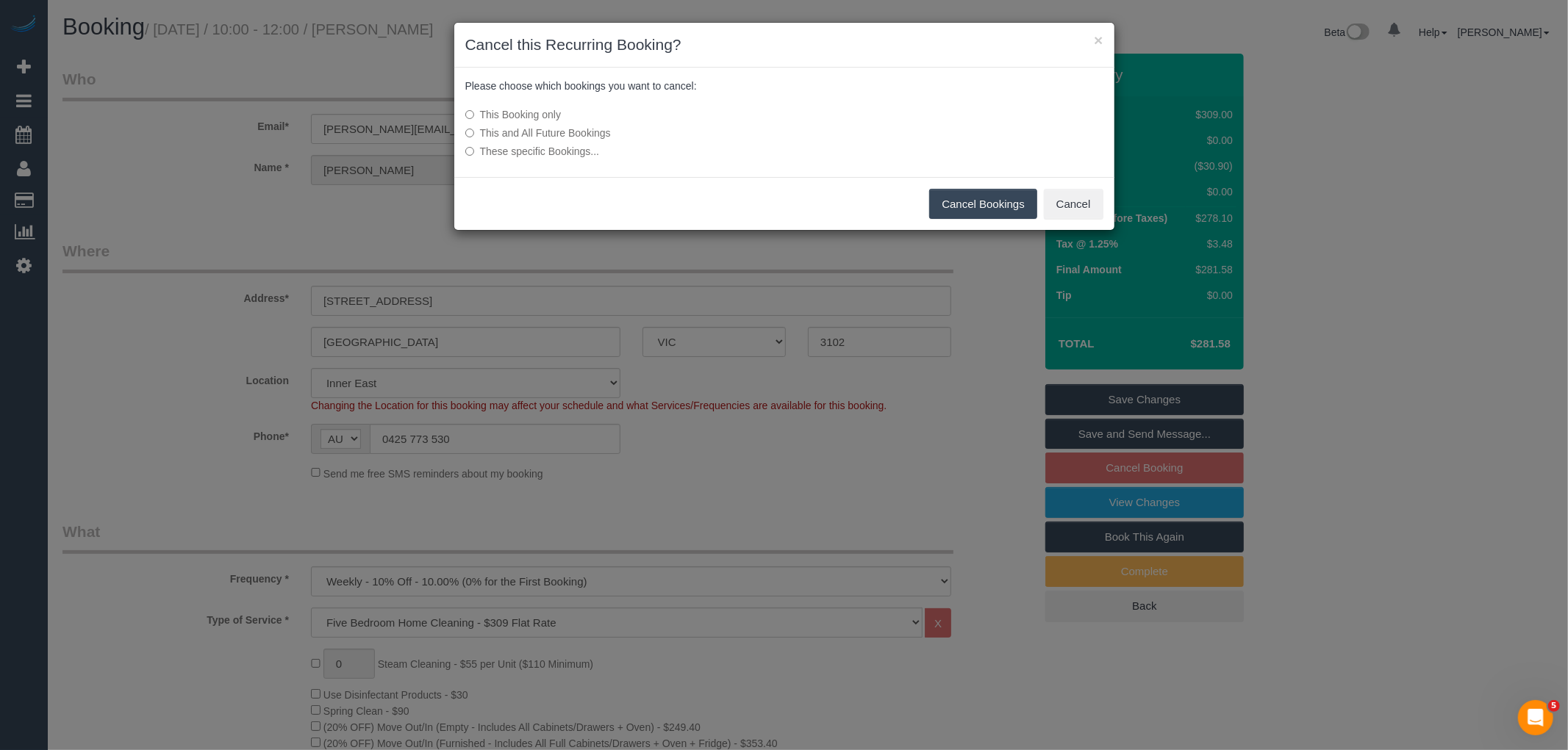
click at [989, 194] on button "Cancel Bookings" at bounding box center [984, 204] width 108 height 31
